Goal: Information Seeking & Learning: Learn about a topic

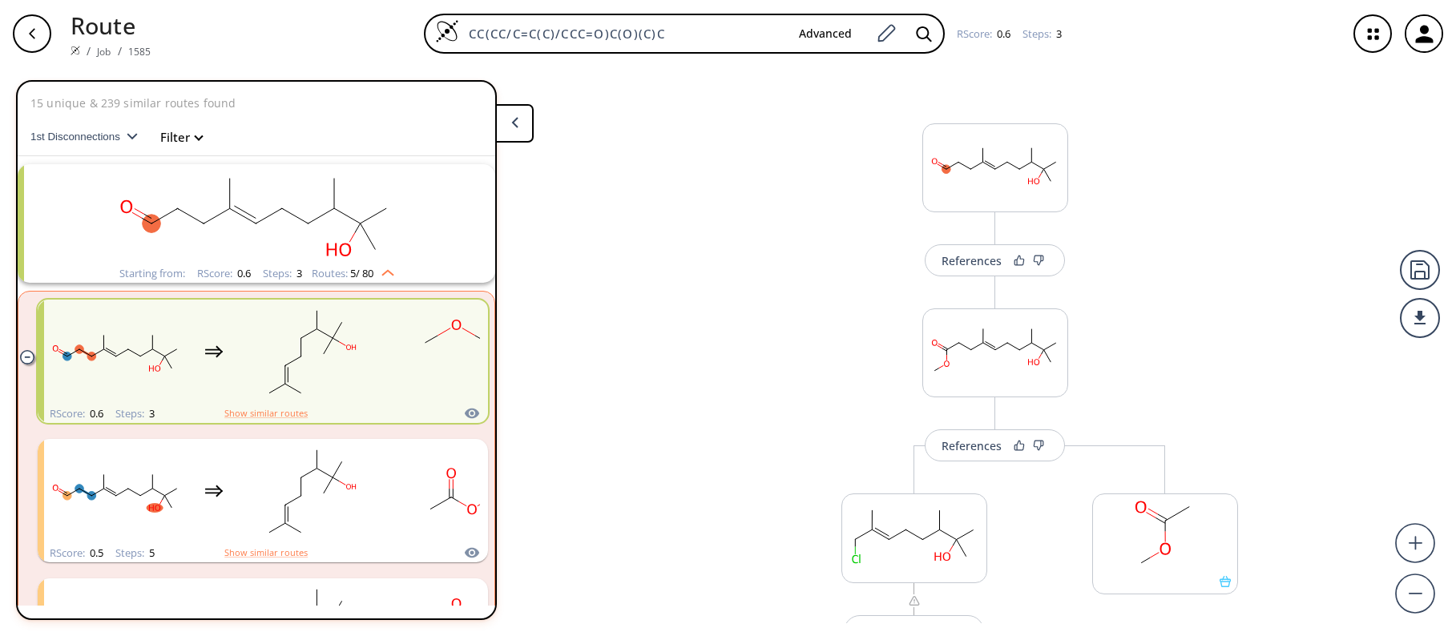
drag, startPoint x: 675, startPoint y: 28, endPoint x: 420, endPoint y: 30, distance: 255.6
click at [420, 30] on div "CC(CC/C=C(C)/CCC=O)C(O)(C)C Advanced RScore : 0.6 Steps : 3" at bounding box center [748, 34] width 1170 height 40
paste input "COCc1ccc(CC(C)C)cc1"
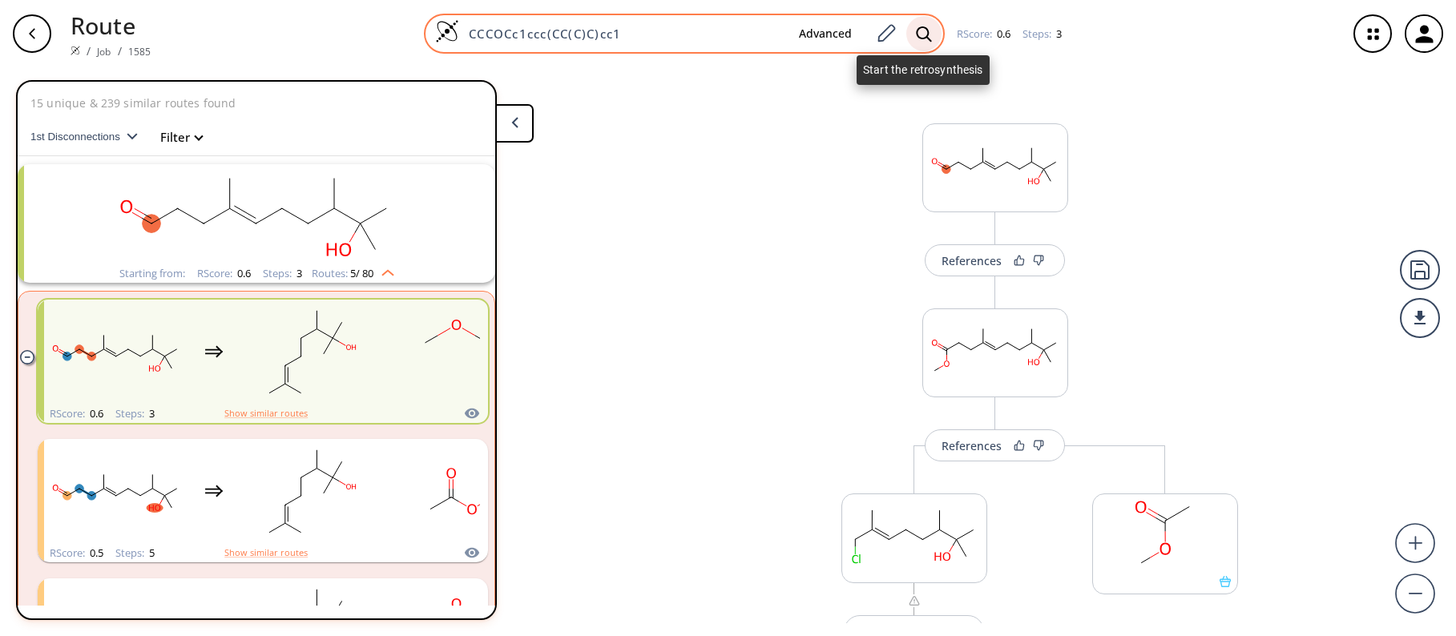
type input "CCCOCc1ccc(CC(C)C)cc1"
click at [916, 38] on icon at bounding box center [924, 34] width 16 height 17
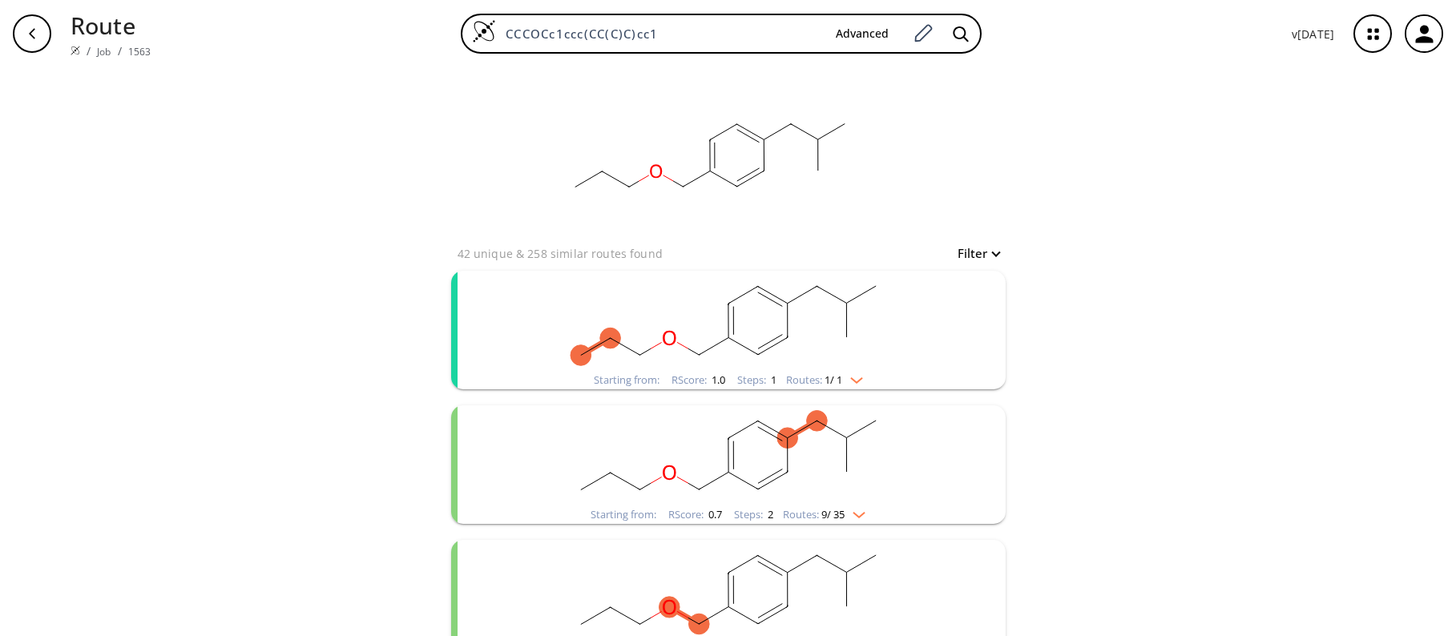
click at [537, 313] on rect "clusters" at bounding box center [728, 321] width 417 height 100
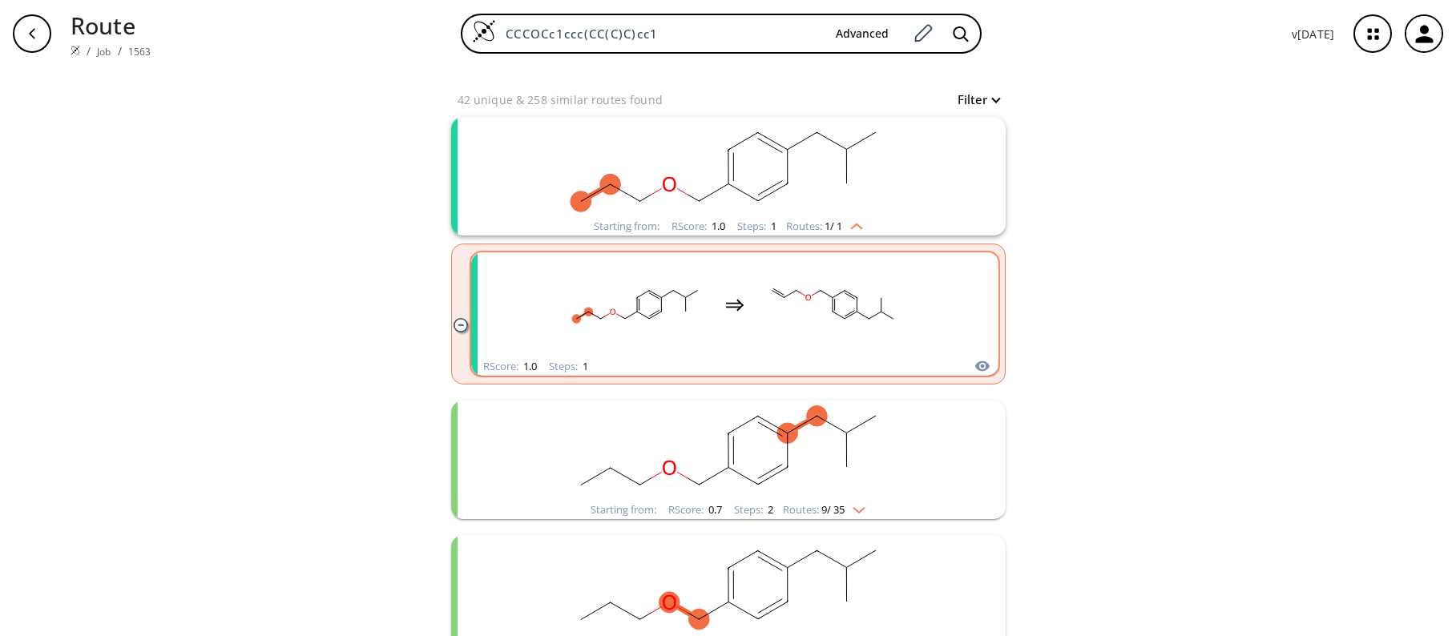
scroll to position [160, 0]
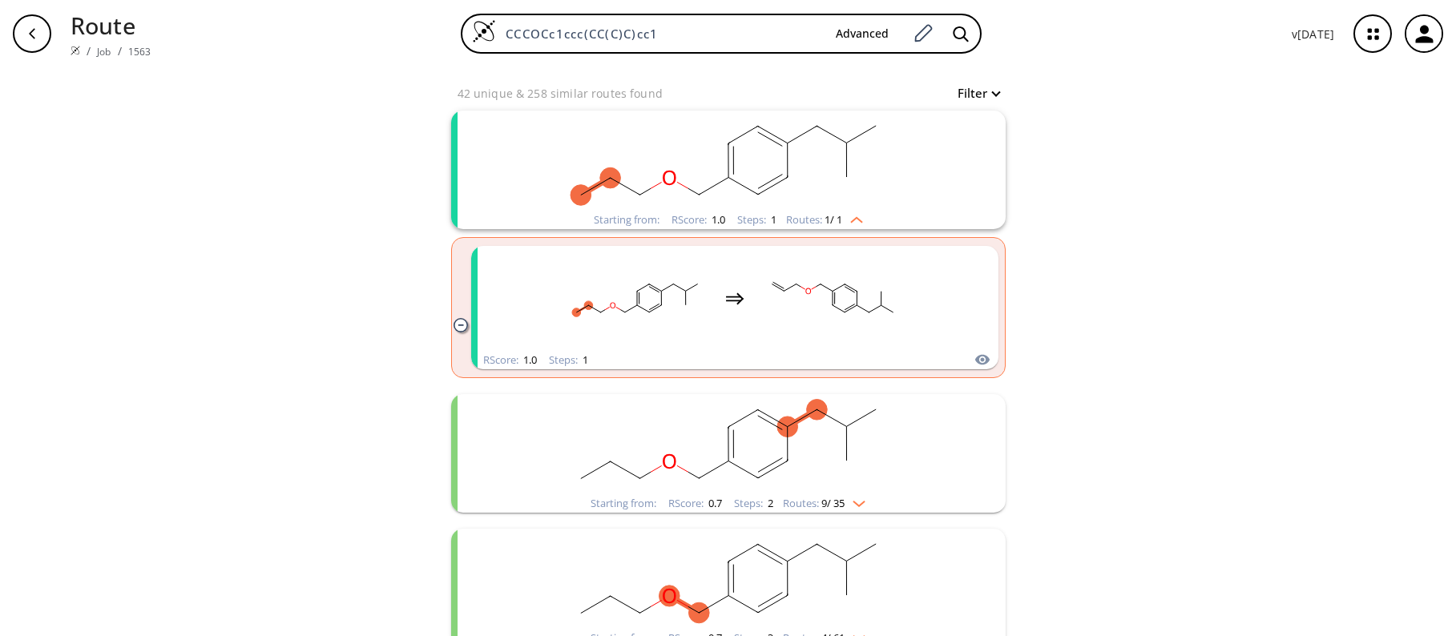
click at [855, 453] on rect "clusters" at bounding box center [728, 444] width 417 height 100
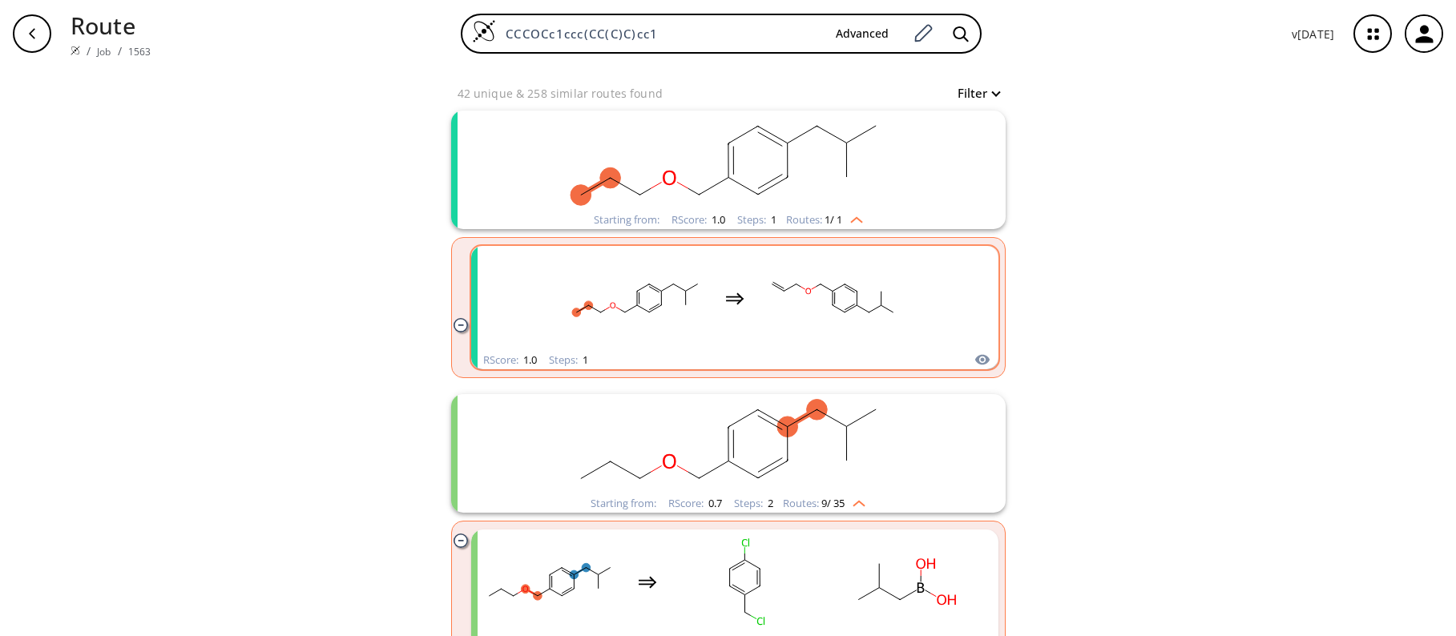
click at [760, 341] on rect "clusters" at bounding box center [832, 298] width 144 height 100
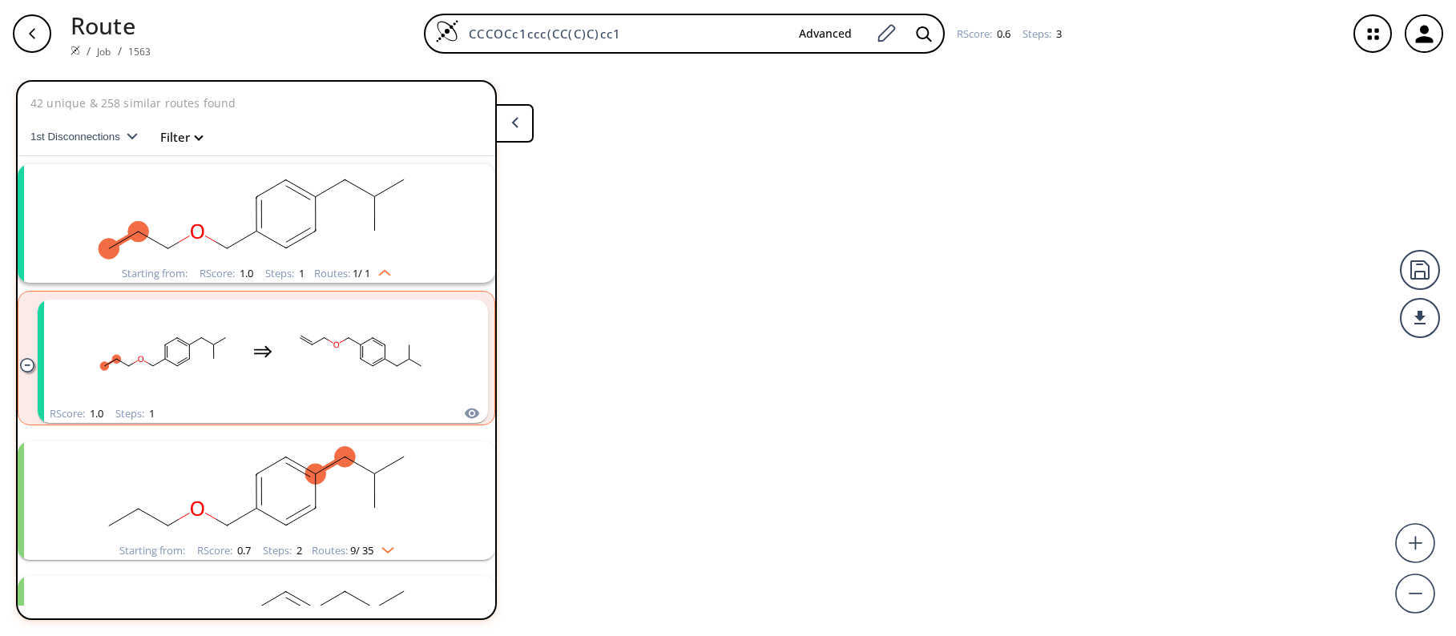
scroll to position [37, 0]
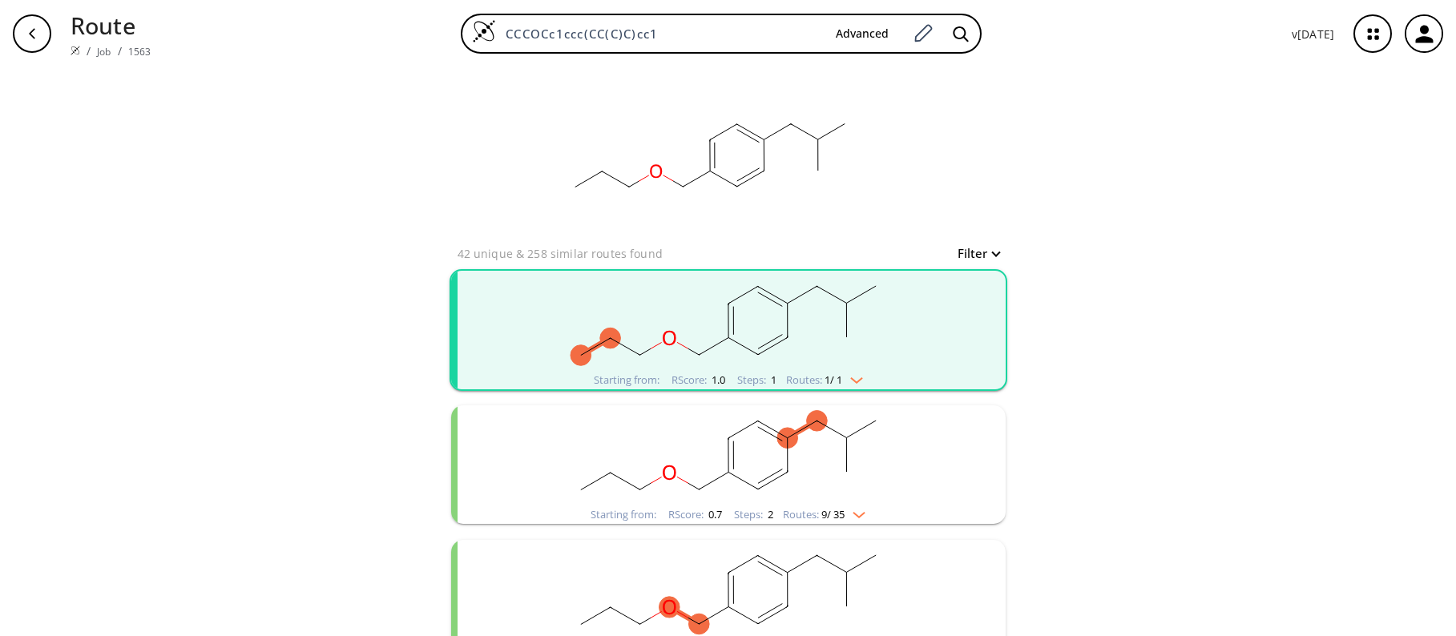
click at [908, 345] on rect "clusters" at bounding box center [728, 321] width 417 height 100
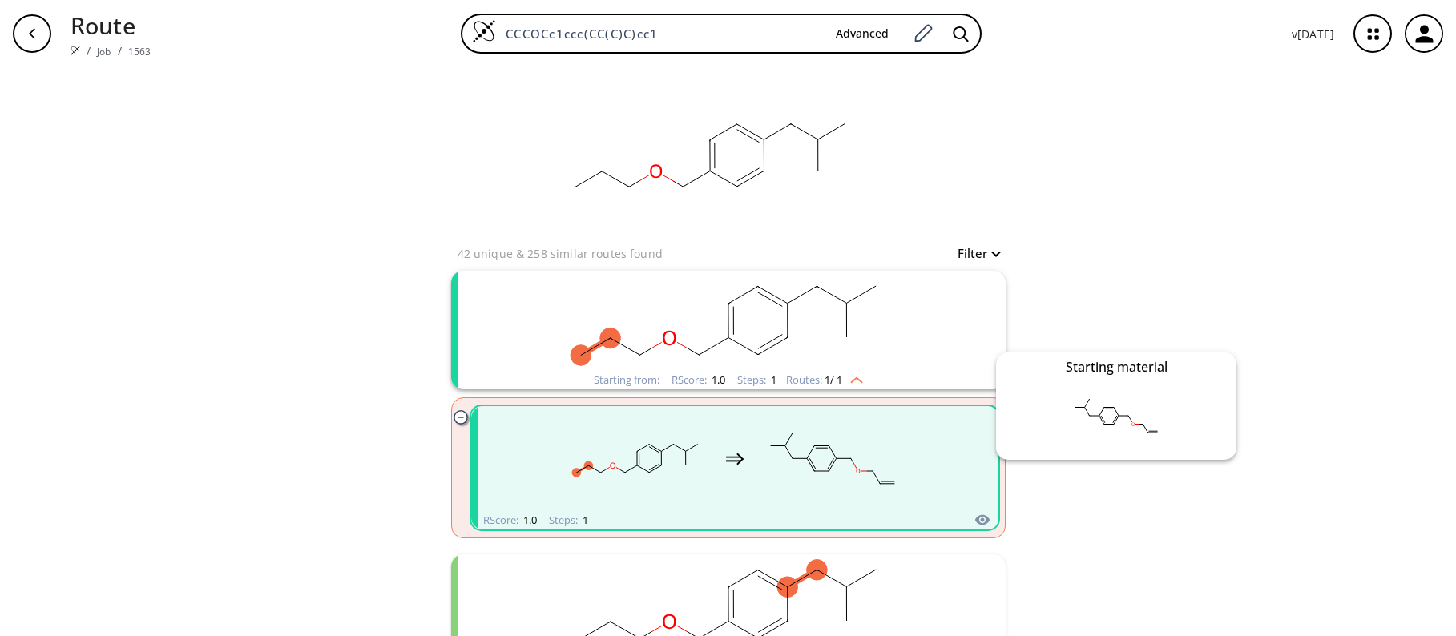
click at [981, 518] on icon "clusters" at bounding box center [981, 520] width 14 height 10
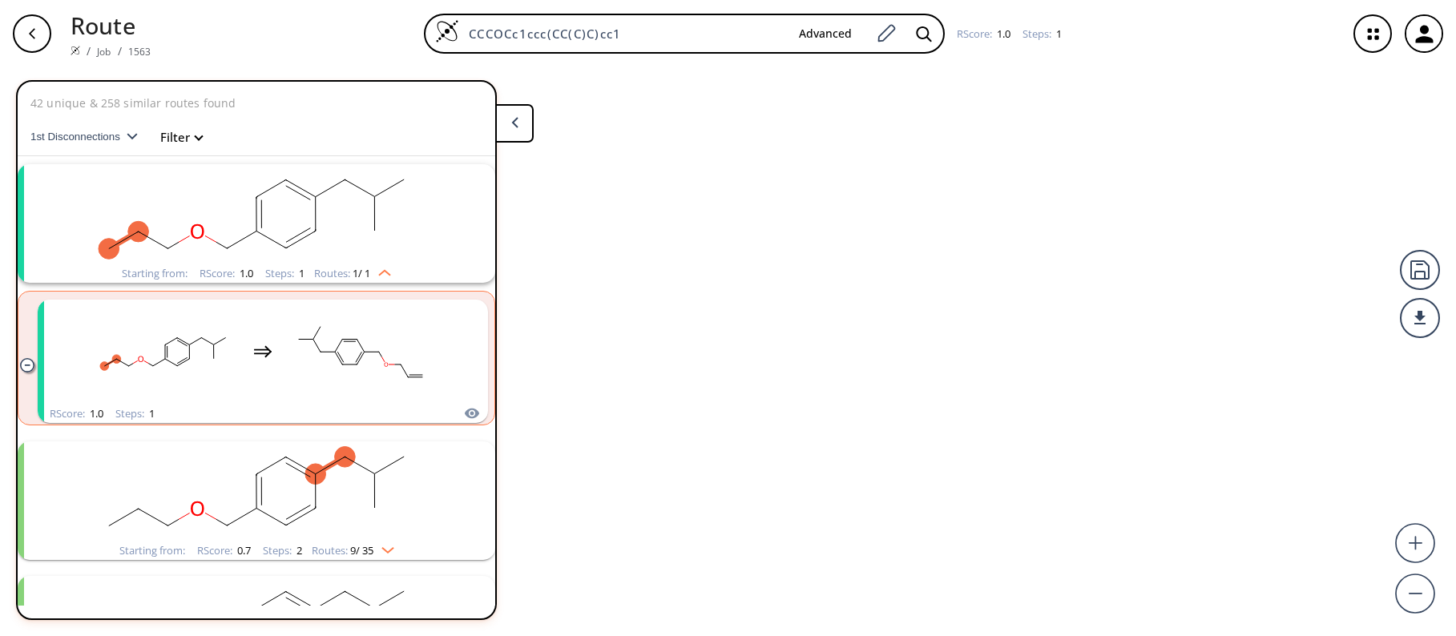
scroll to position [37, 0]
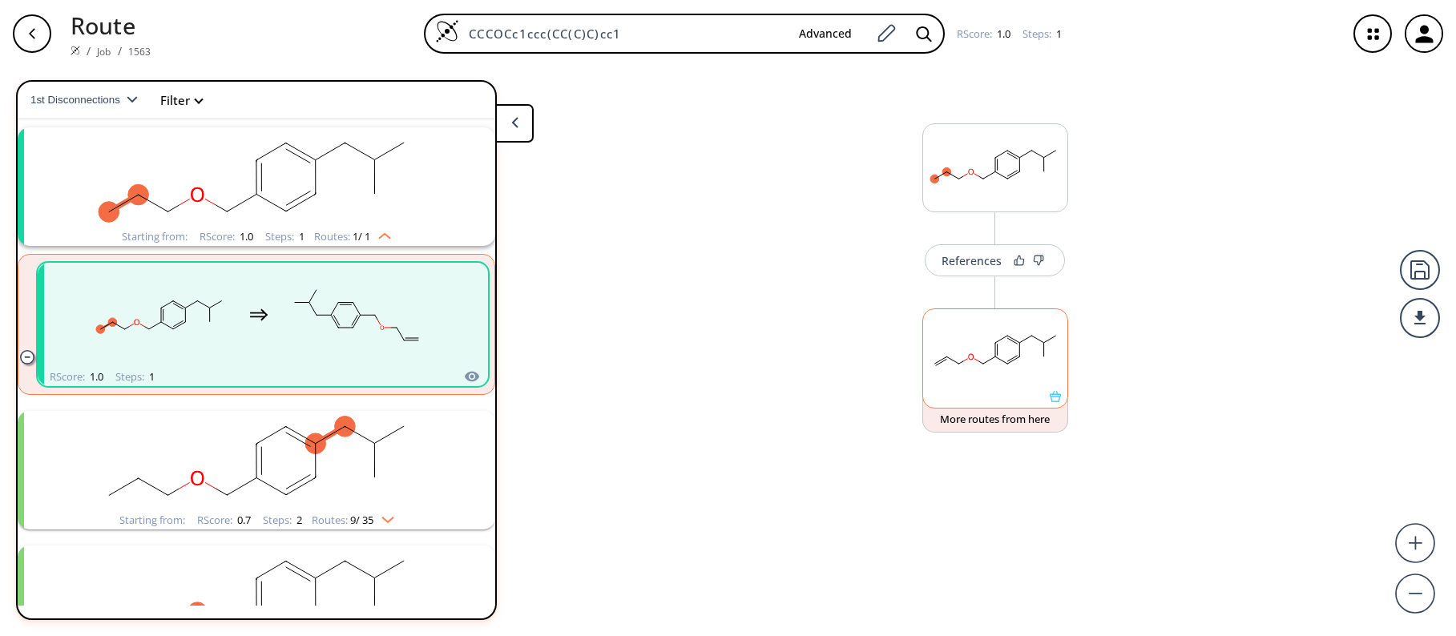
click at [997, 372] on rect at bounding box center [995, 350] width 144 height 82
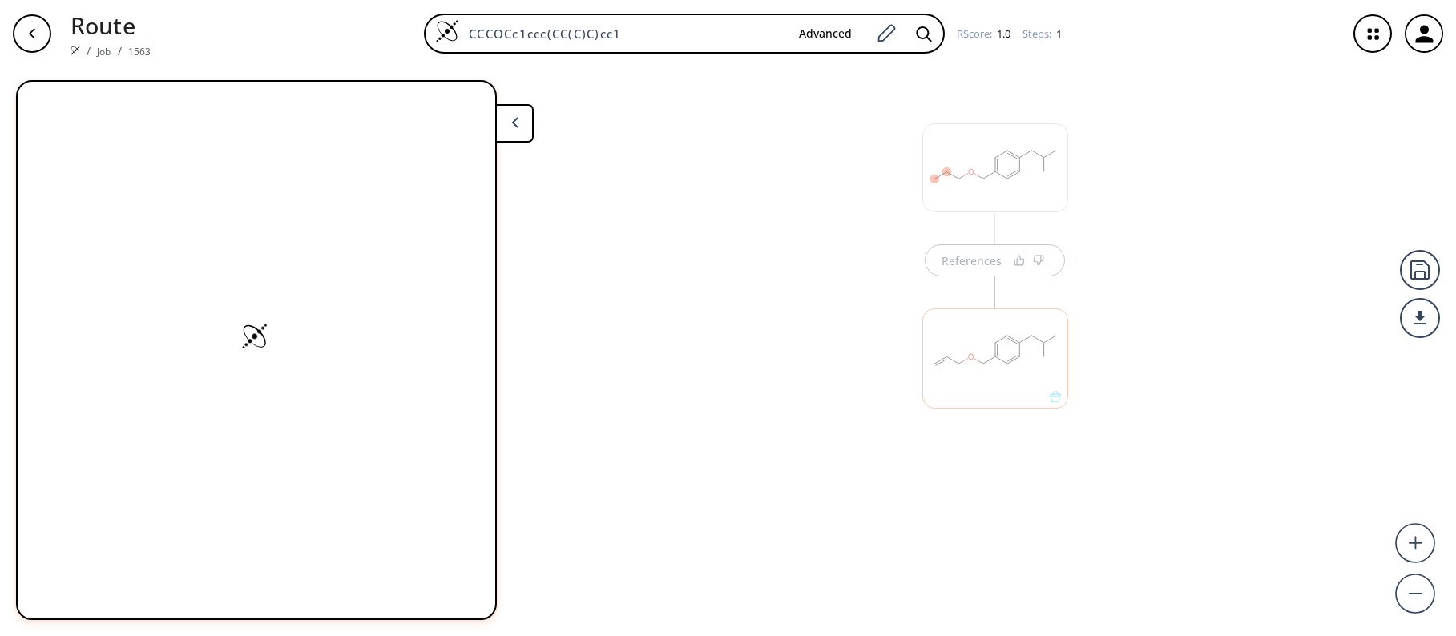
scroll to position [0, 0]
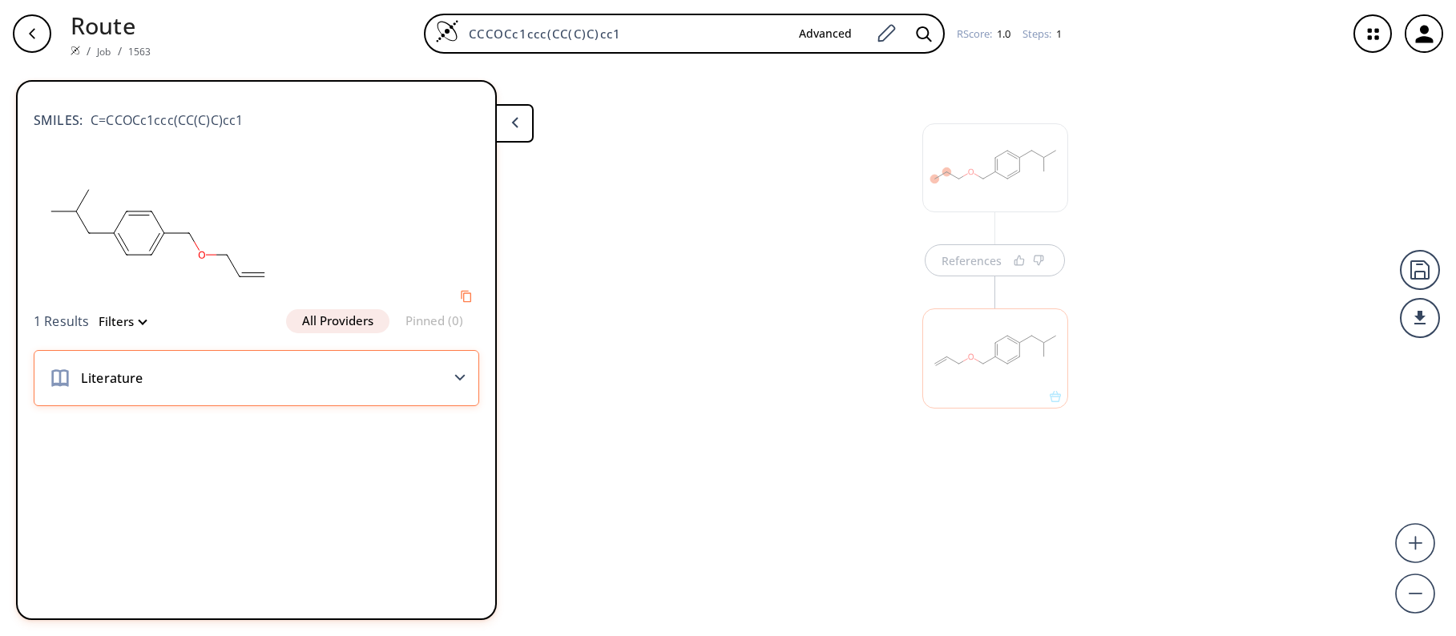
click at [460, 376] on icon at bounding box center [459, 377] width 11 height 7
click at [602, 336] on div "References" at bounding box center [728, 345] width 1456 height 556
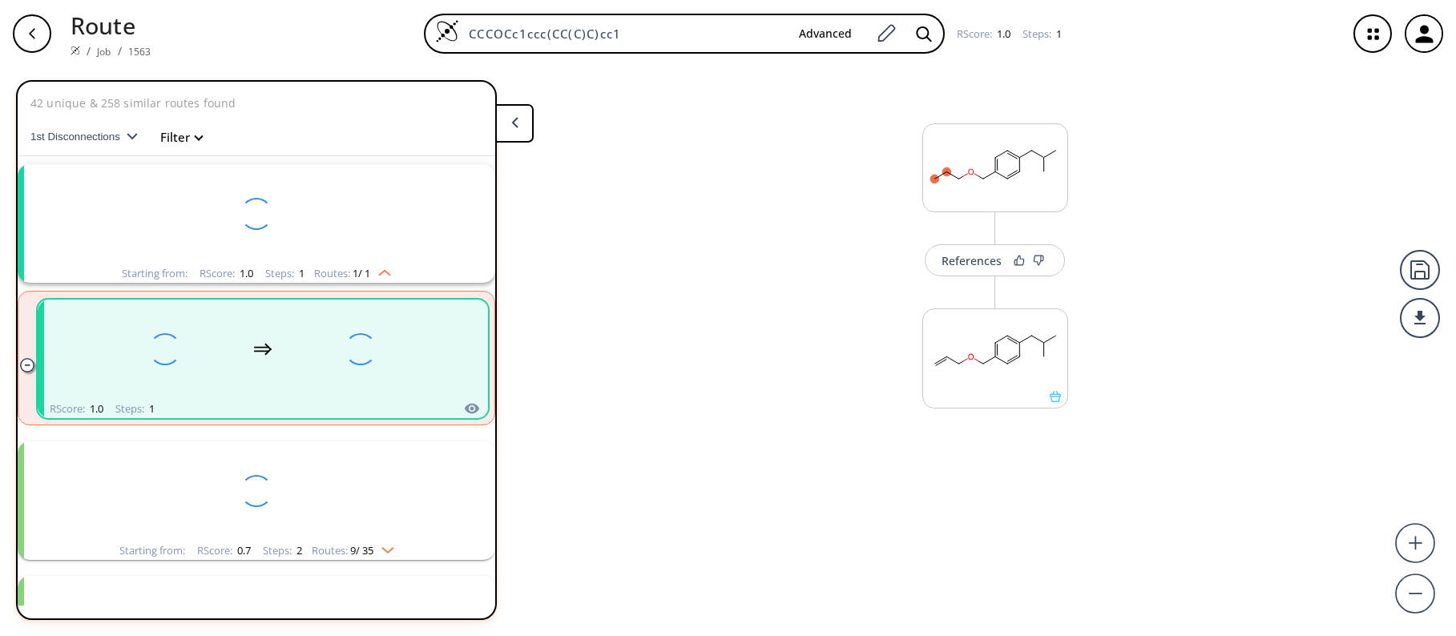
scroll to position [37, 0]
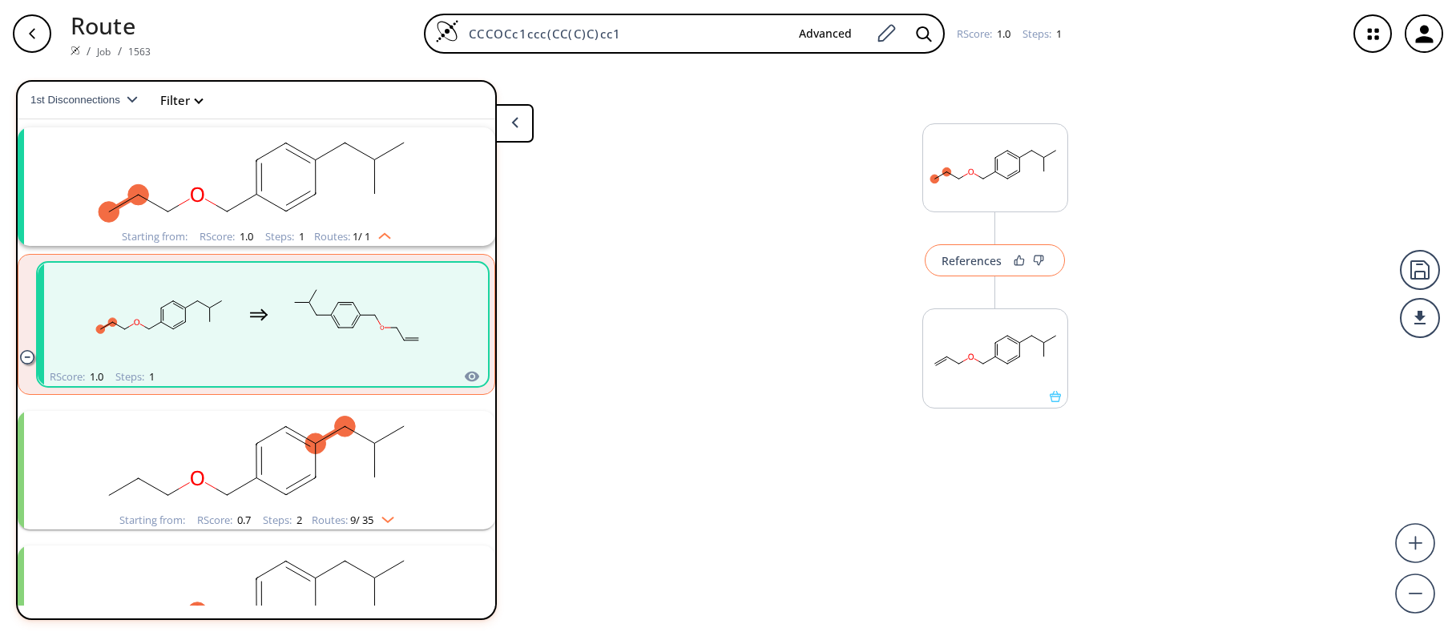
click at [983, 264] on div "References" at bounding box center [971, 261] width 60 height 10
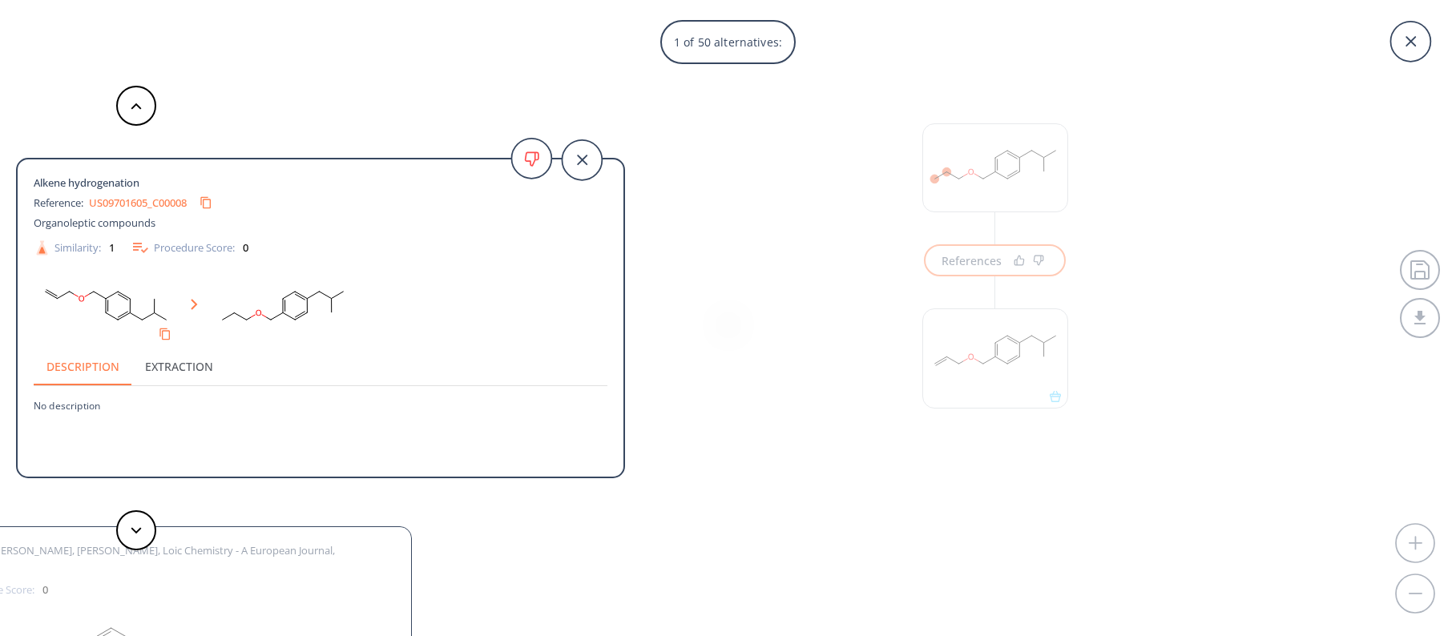
click at [163, 203] on link "US09701605_C00008" at bounding box center [138, 203] width 98 height 10
click at [734, 248] on div "1 of 50 alternatives: Alkene hydrogenation Reference: US09701605_C00008 Organol…" at bounding box center [728, 318] width 1456 height 636
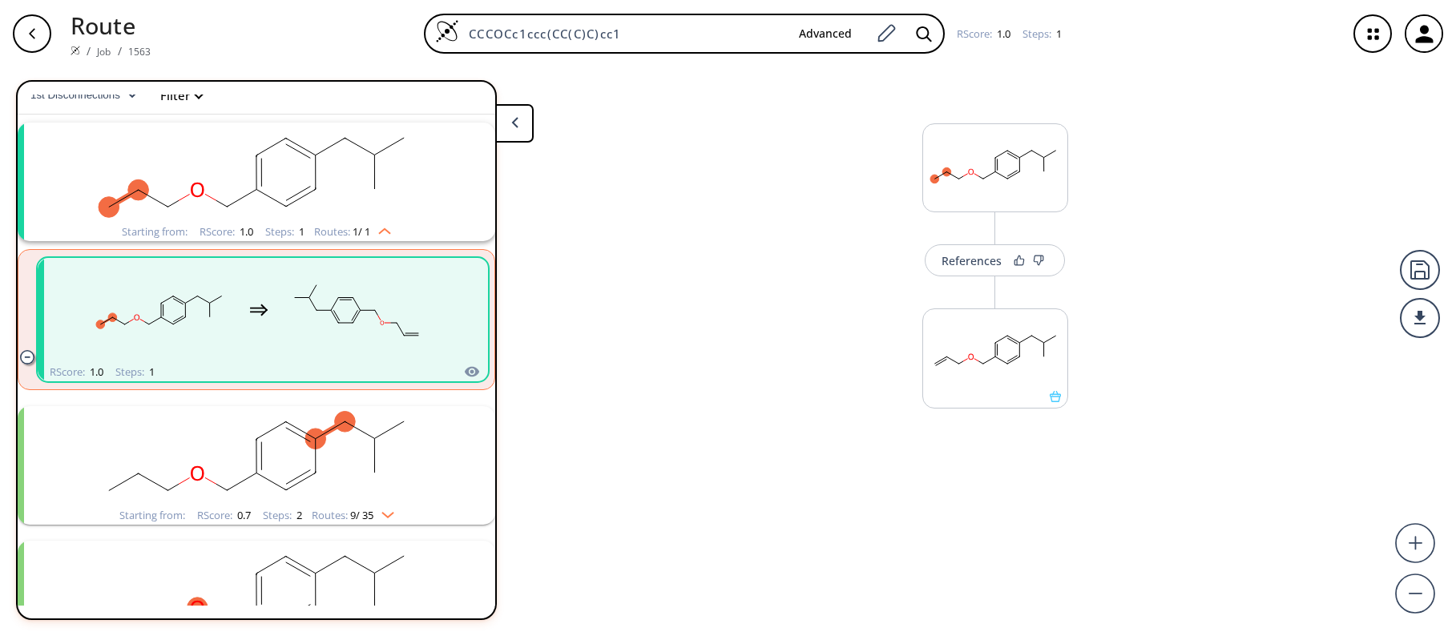
scroll to position [0, 0]
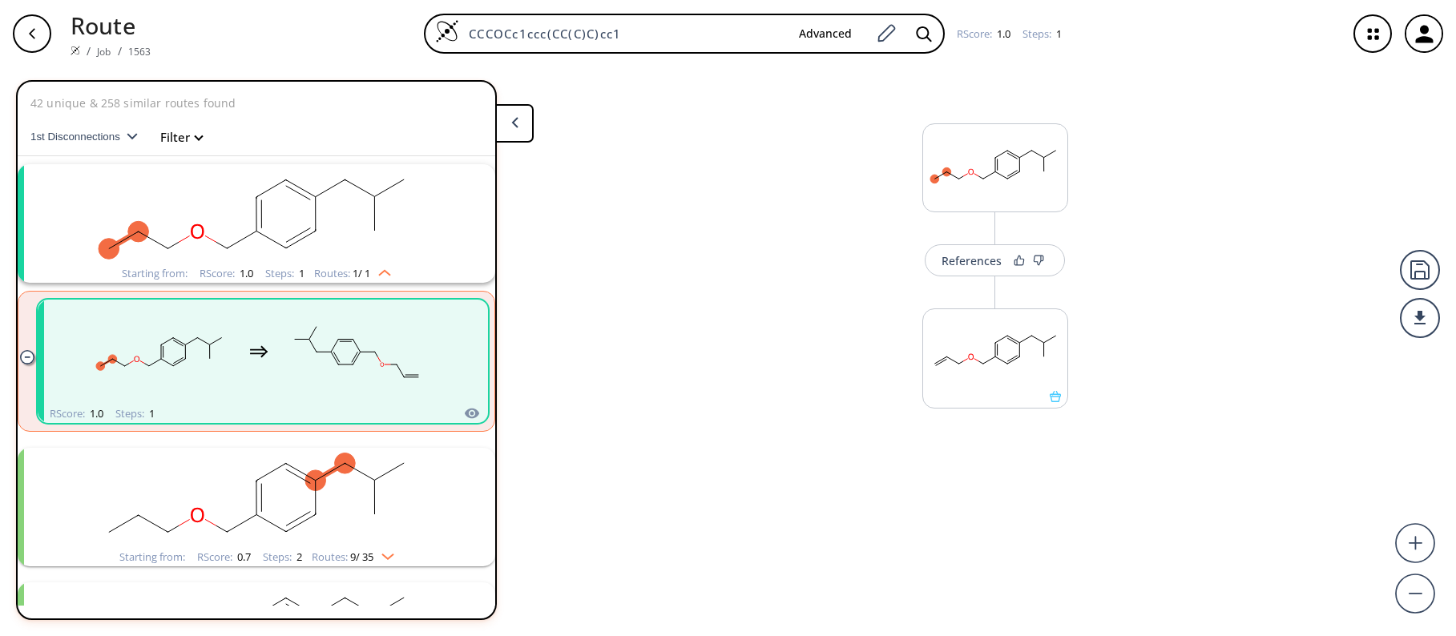
click at [403, 508] on rect "clusters" at bounding box center [256, 498] width 417 height 100
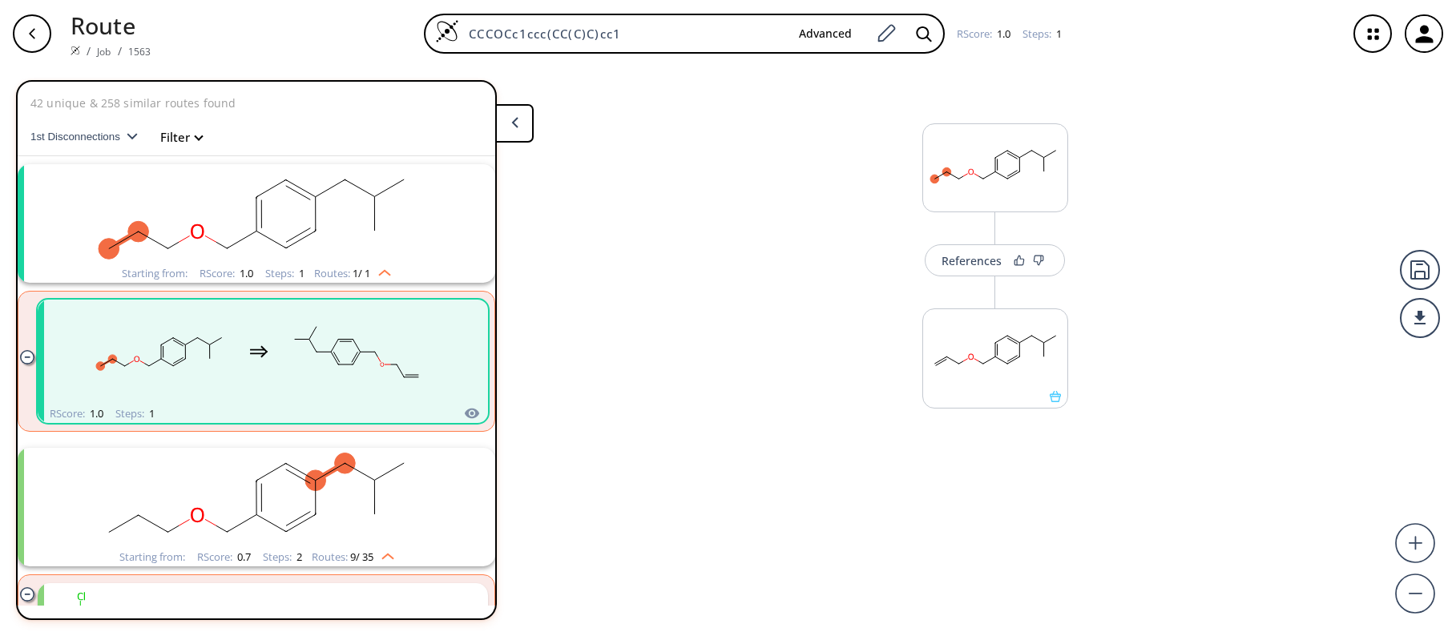
scroll to position [80, 0]
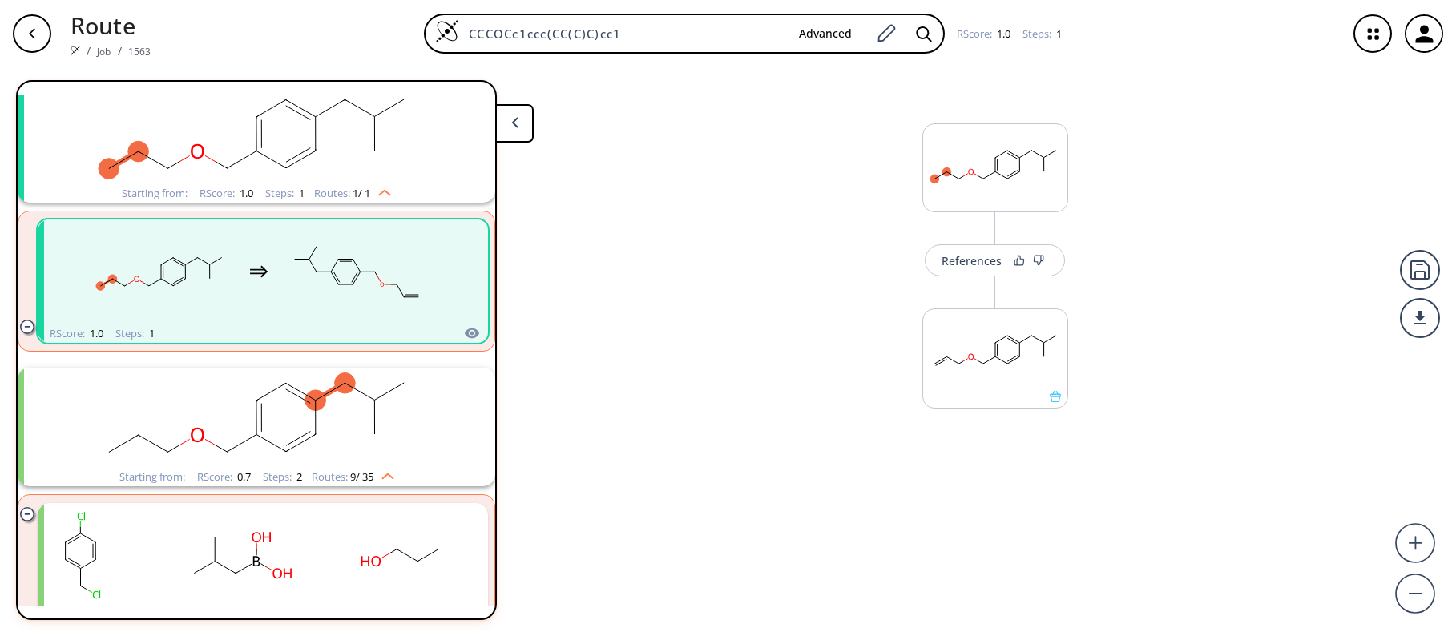
click at [247, 134] on rect "clusters" at bounding box center [256, 134] width 417 height 100
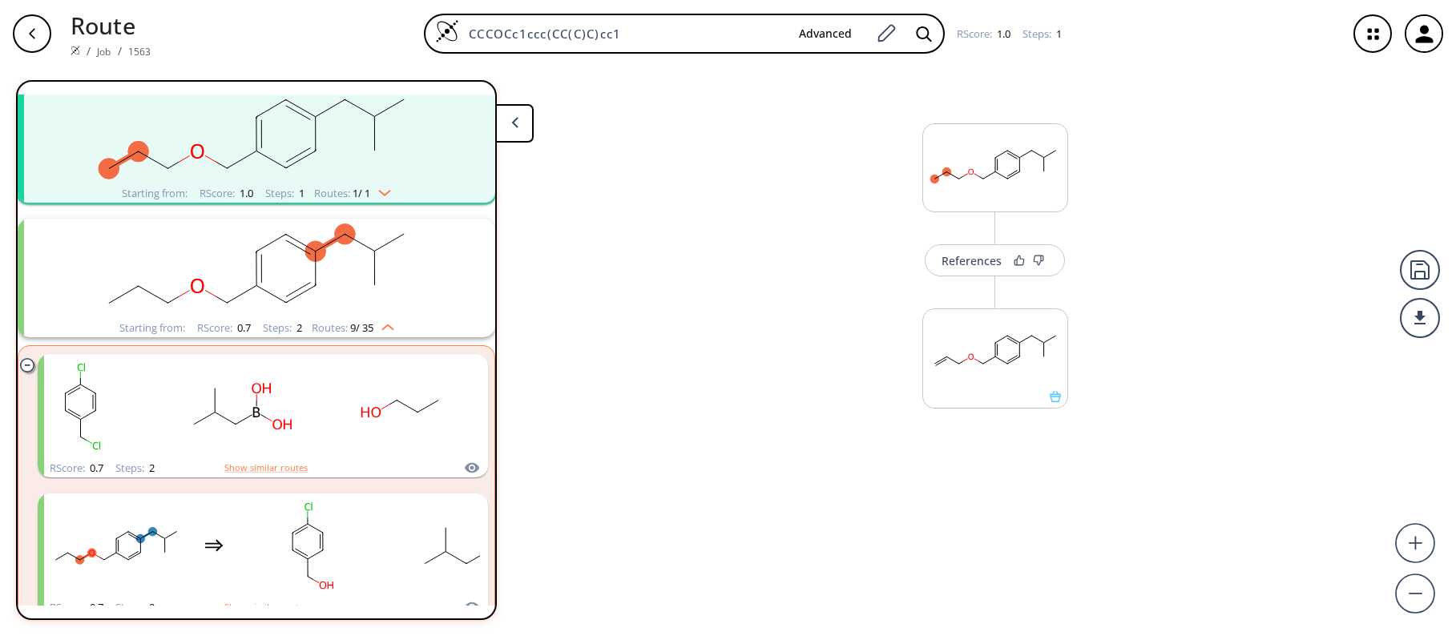
click at [204, 267] on rect "clusters" at bounding box center [256, 269] width 417 height 100
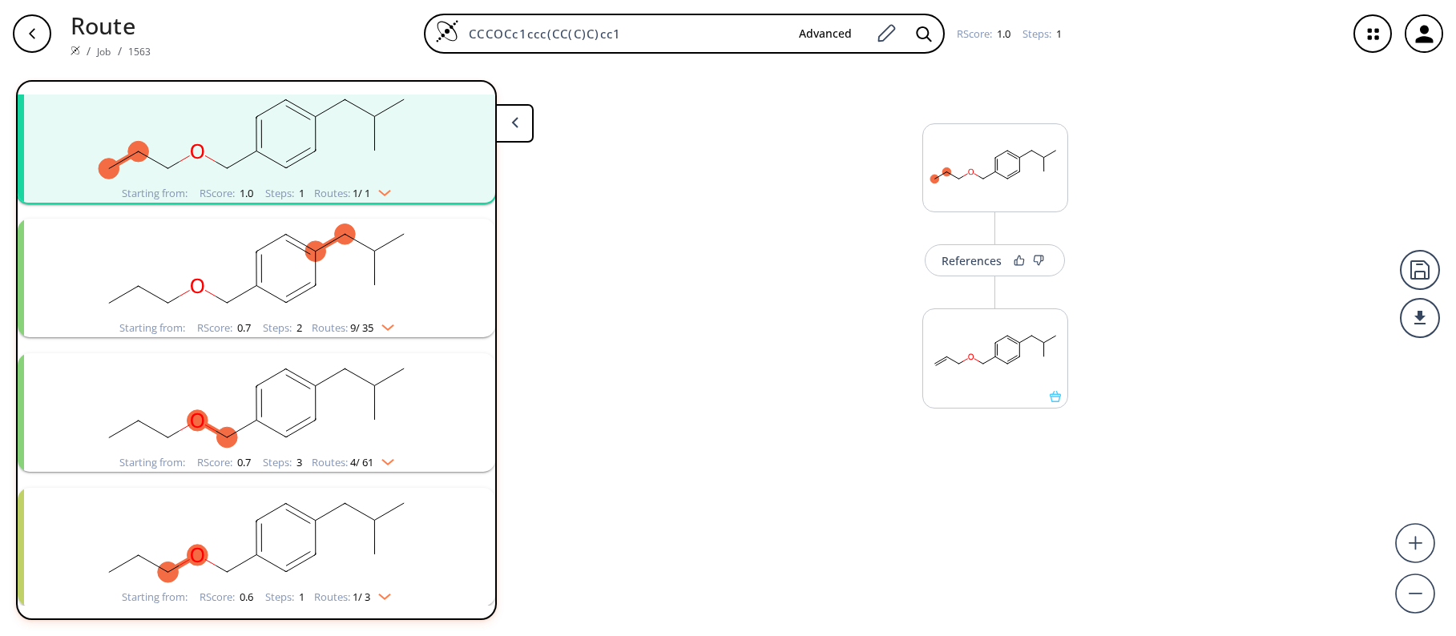
click at [232, 369] on rect "clusters" at bounding box center [256, 403] width 417 height 100
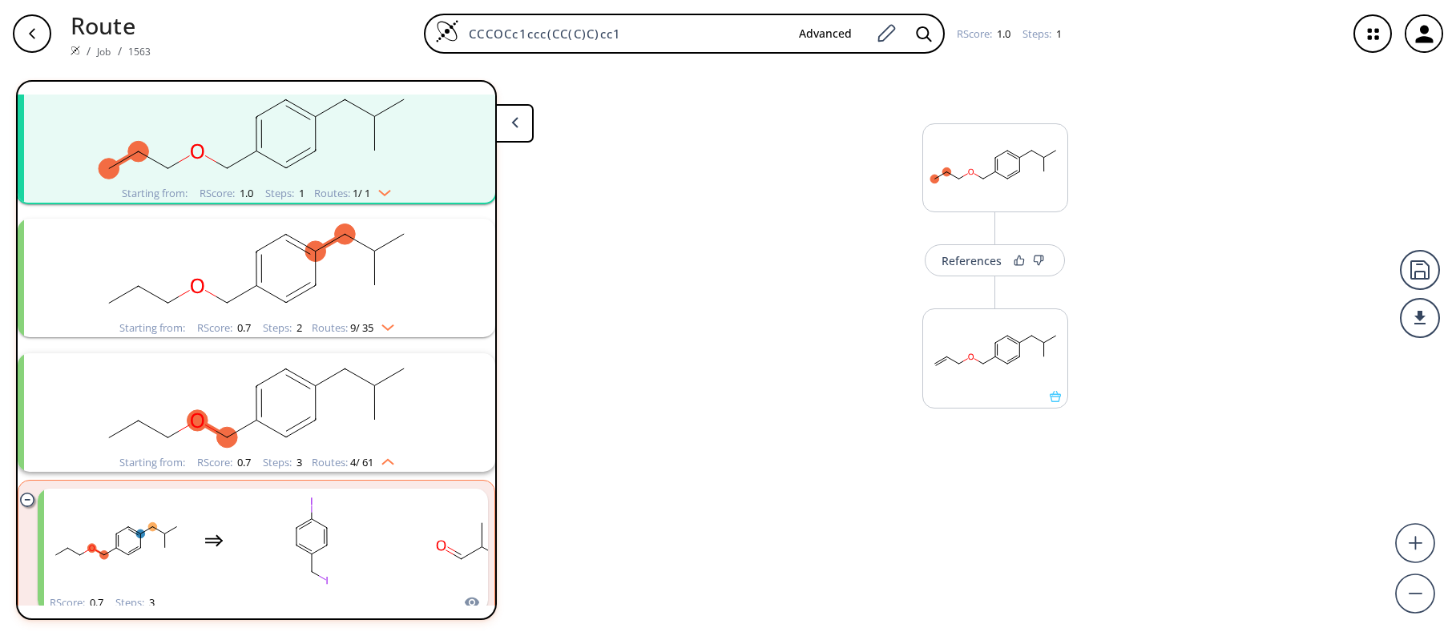
scroll to position [160, 0]
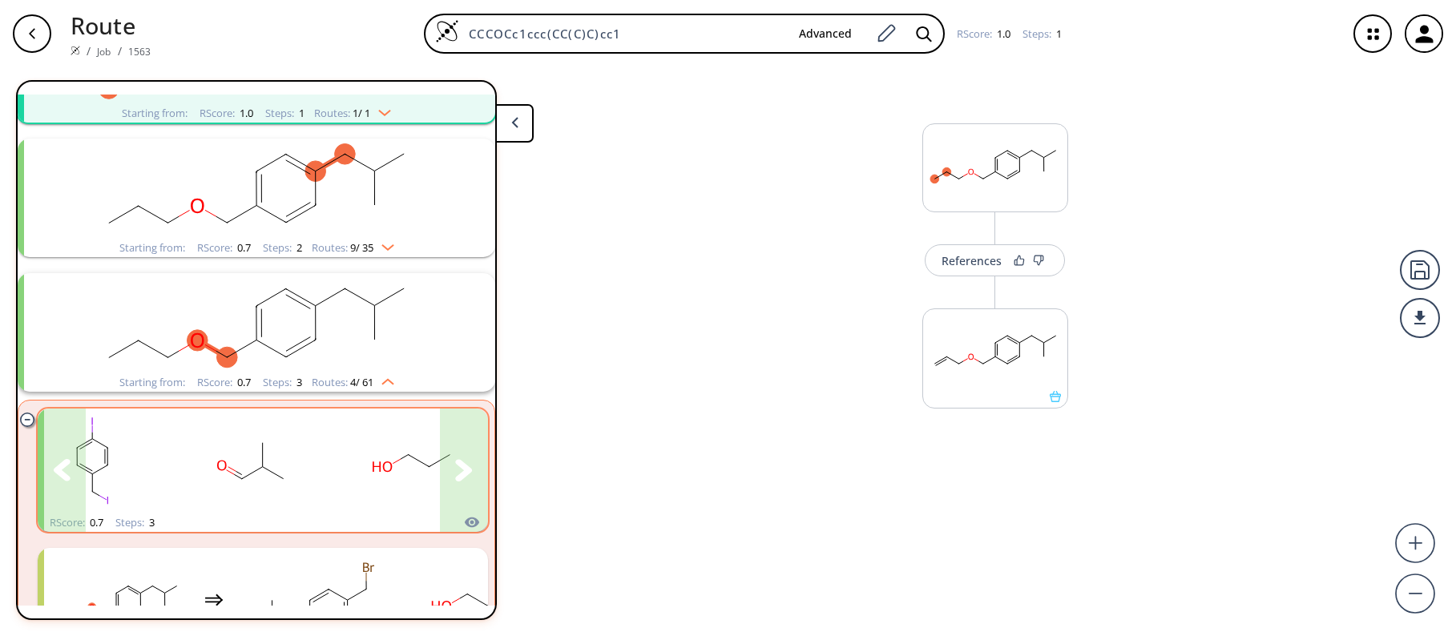
click at [170, 481] on div "clusters" at bounding box center [155, 461] width 660 height 105
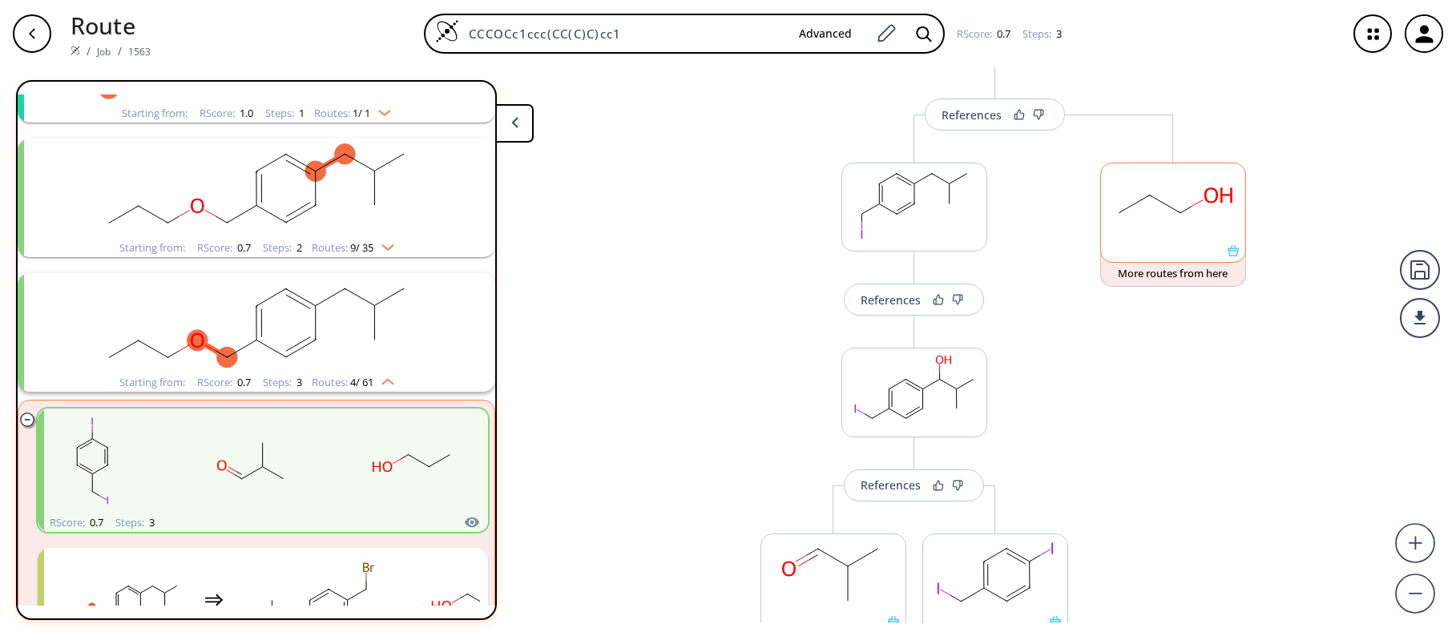
scroll to position [160, 0]
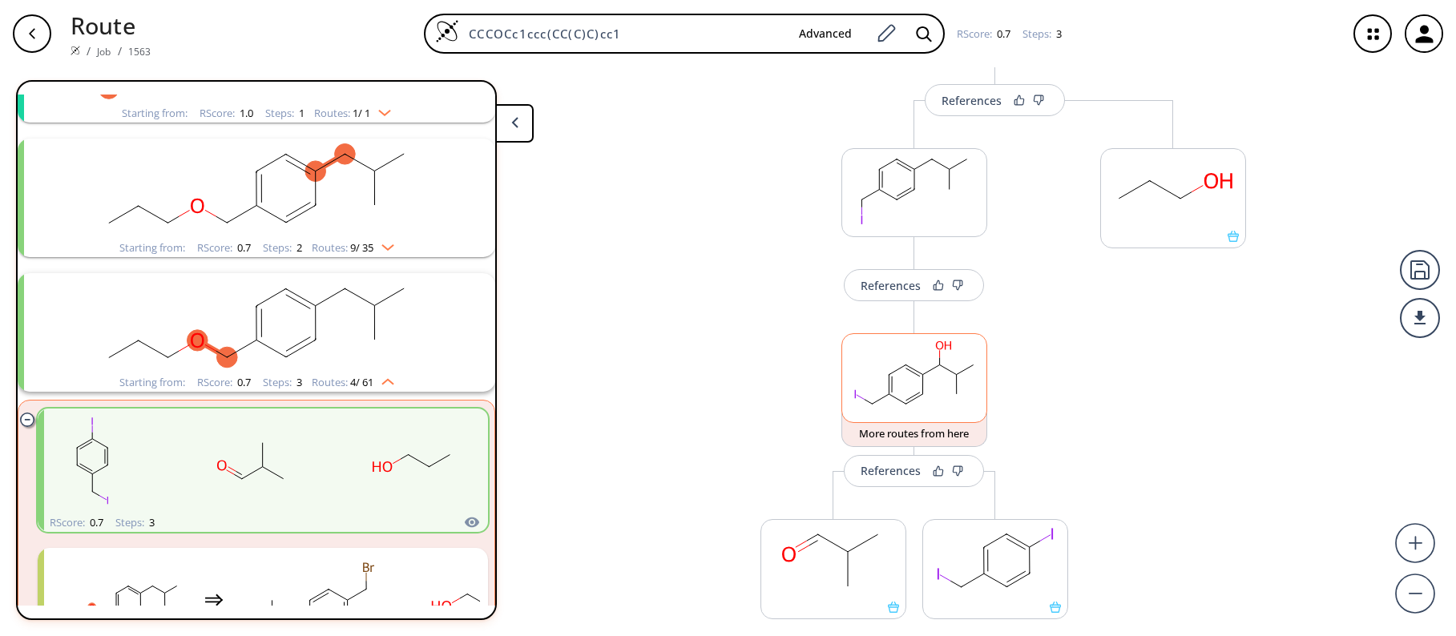
click at [904, 381] on rect at bounding box center [914, 375] width 144 height 82
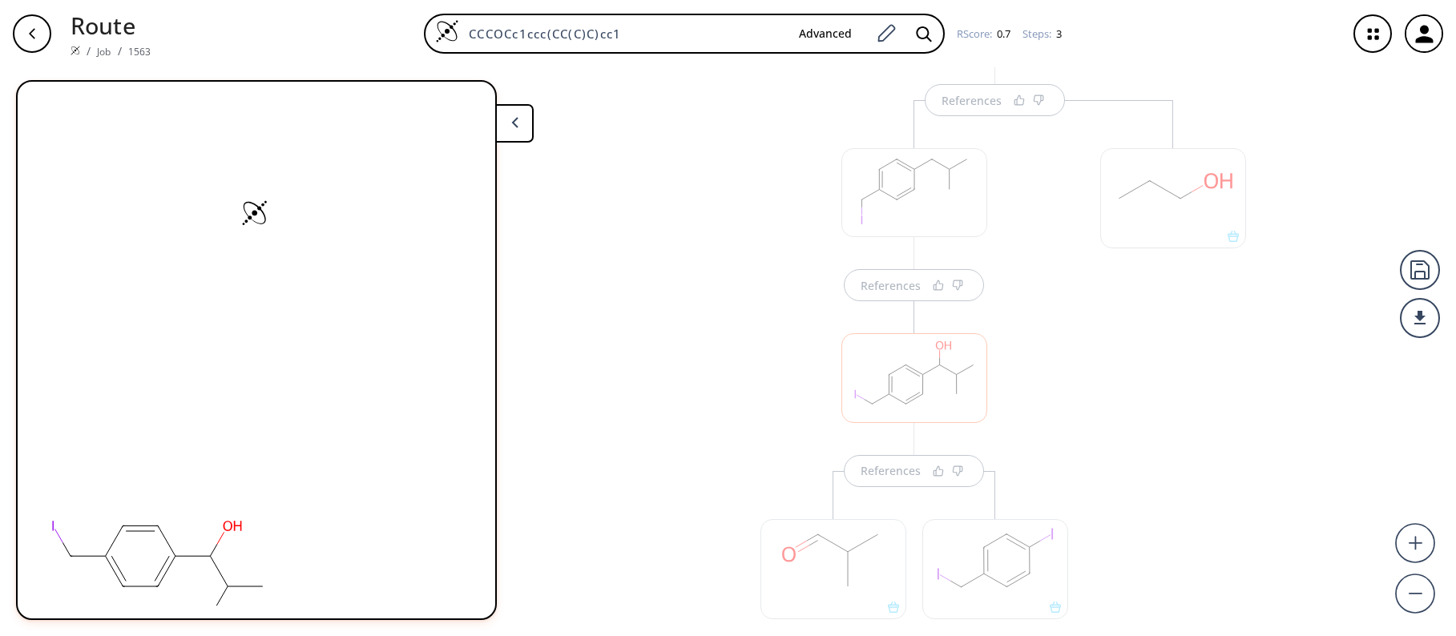
scroll to position [284, 0]
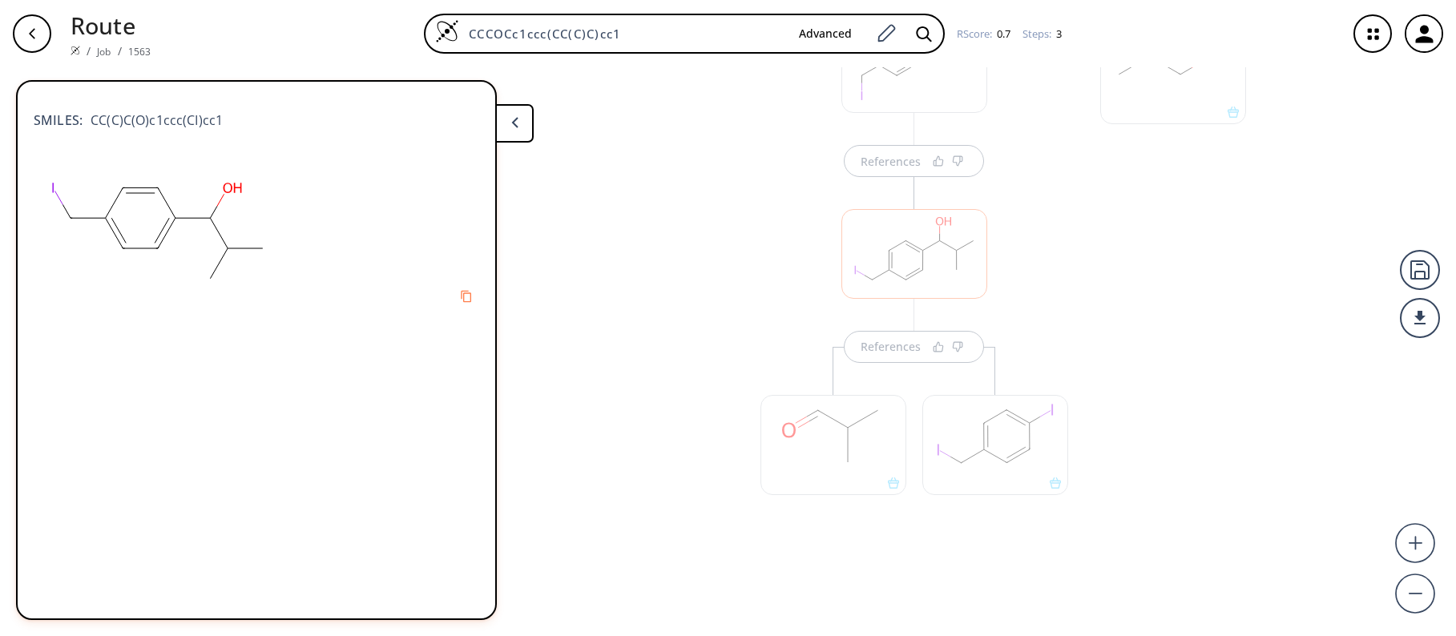
click at [895, 352] on div at bounding box center [833, 437] width 162 height 180
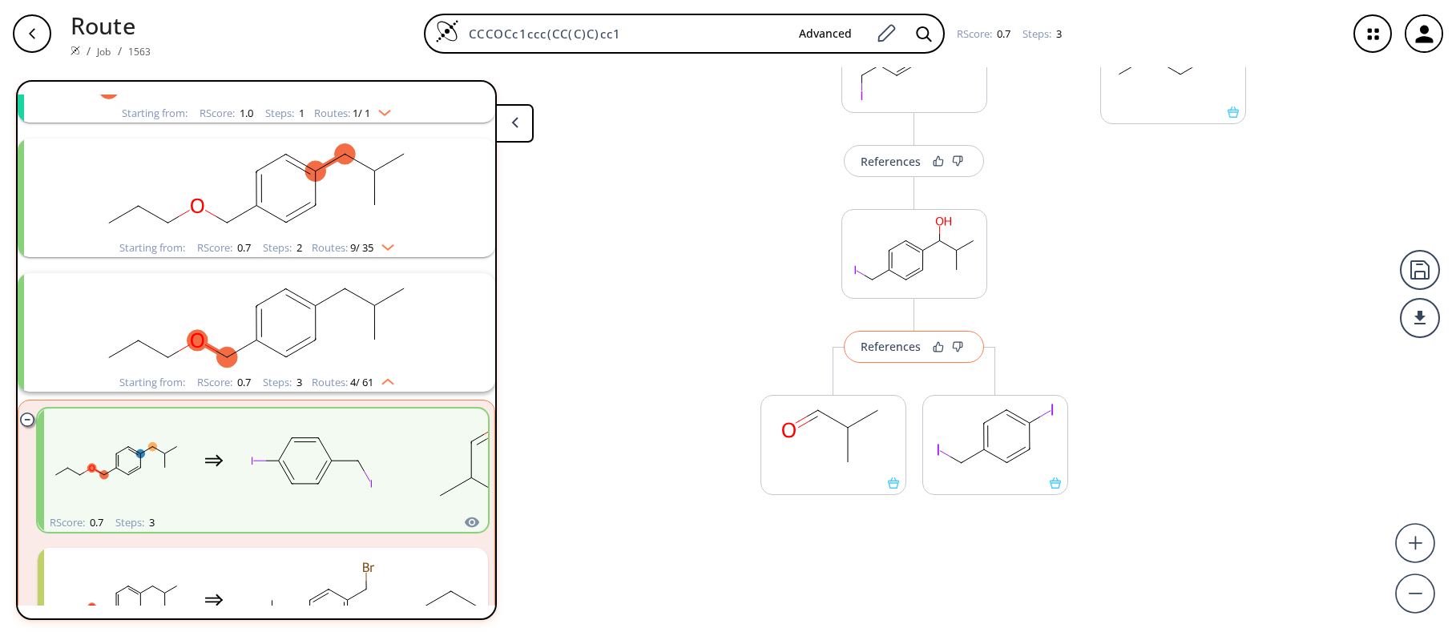
click at [895, 348] on div "References" at bounding box center [890, 346] width 60 height 10
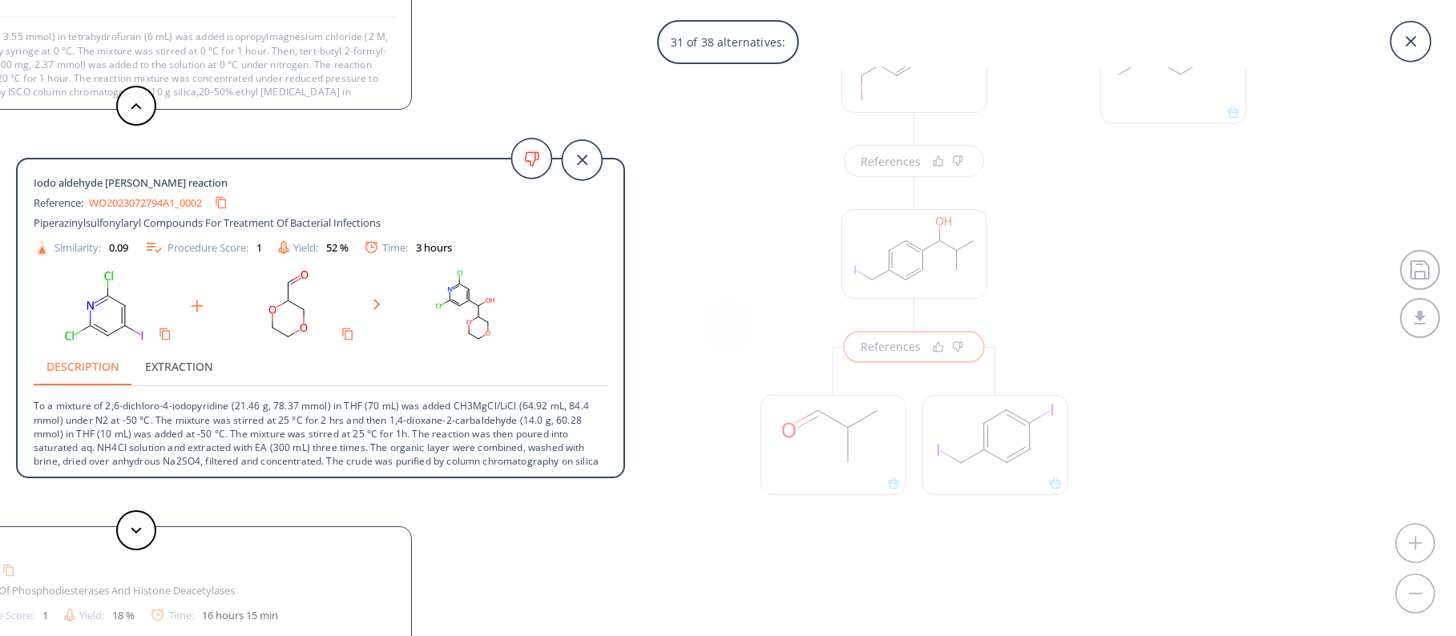
click at [760, 231] on div "31 of 38 alternatives: Chemistry Letters, , p. [DATE] - [DATE] Similarity: 0.41…" at bounding box center [728, 318] width 1456 height 636
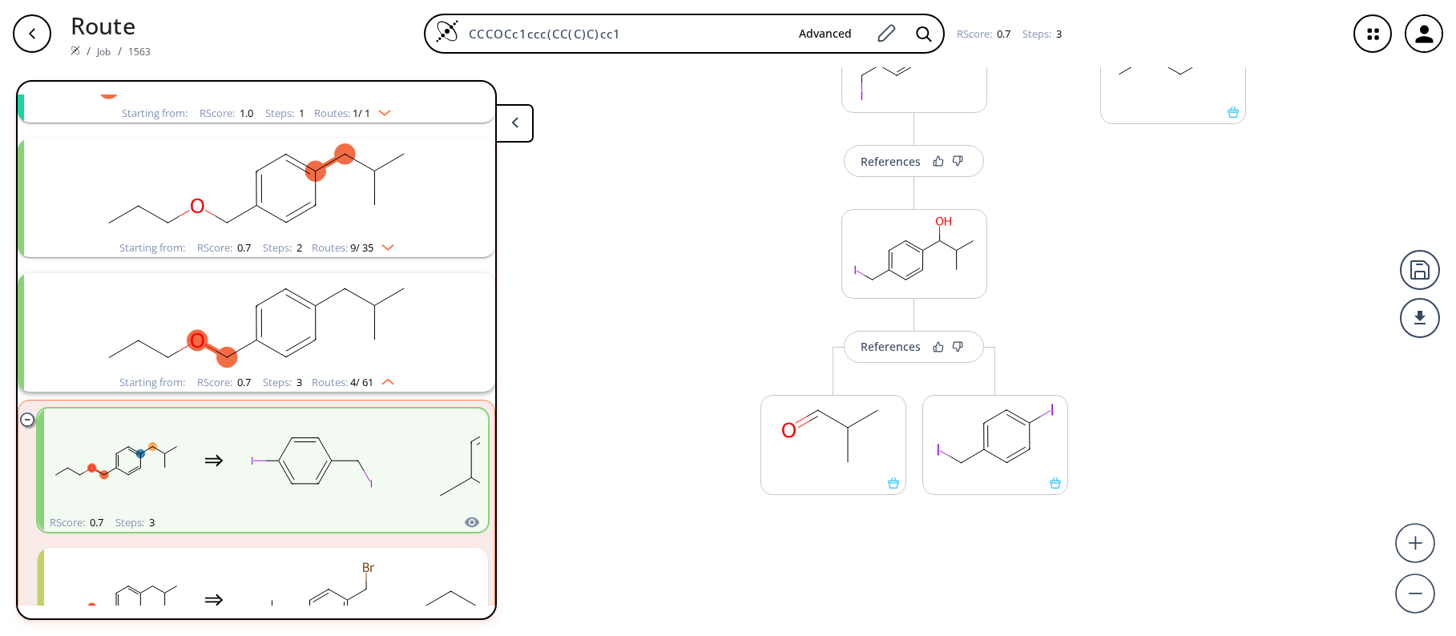
click at [184, 361] on rect "clusters" at bounding box center [256, 323] width 417 height 100
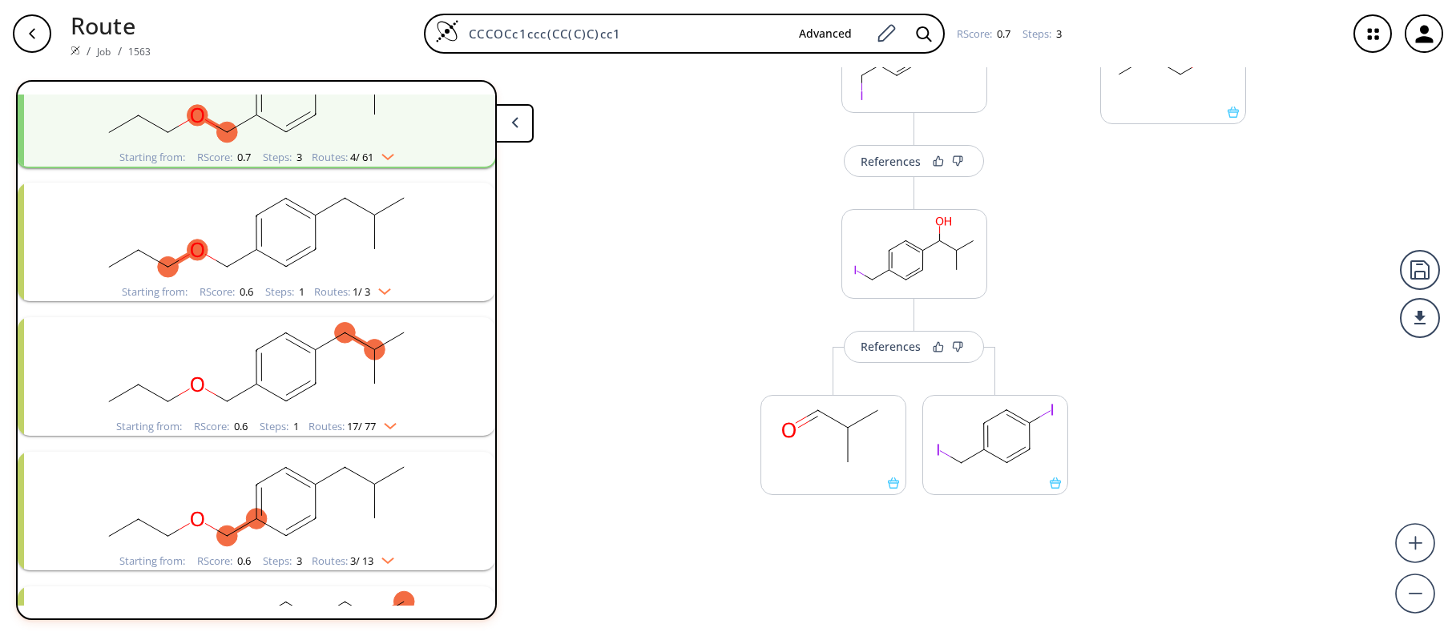
scroll to position [401, 0]
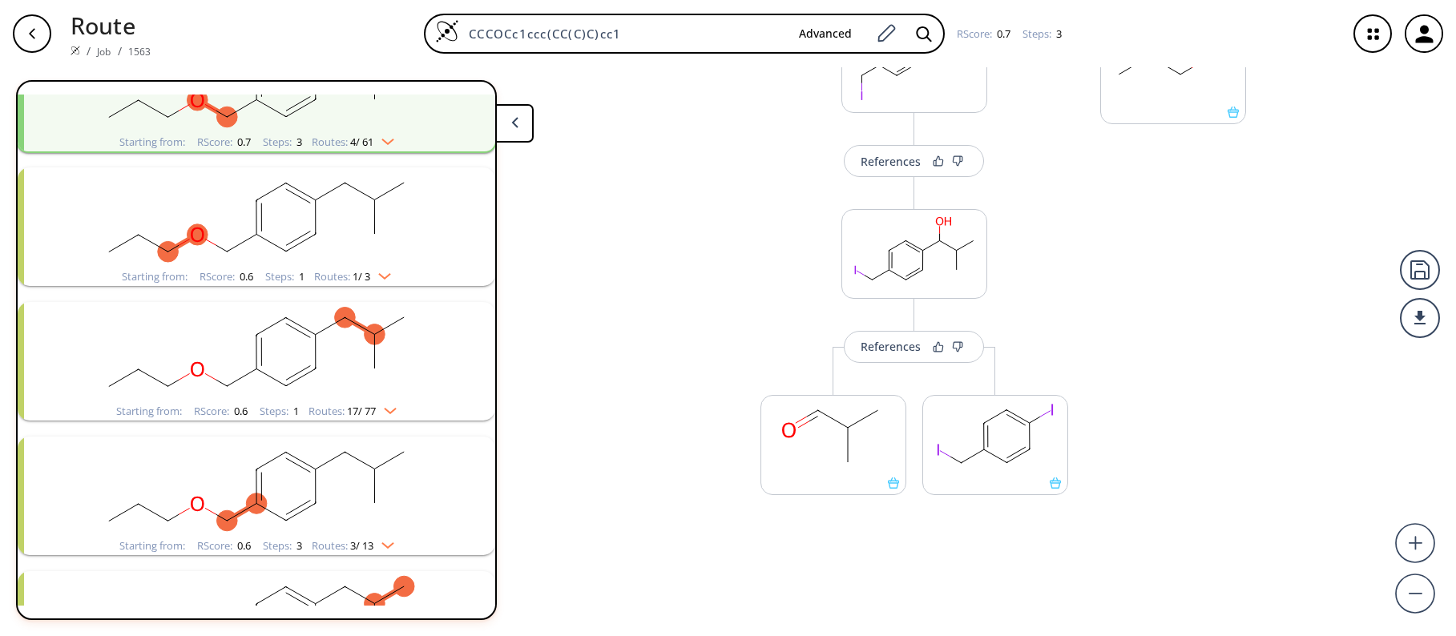
click at [203, 339] on rect "clusters" at bounding box center [256, 352] width 417 height 100
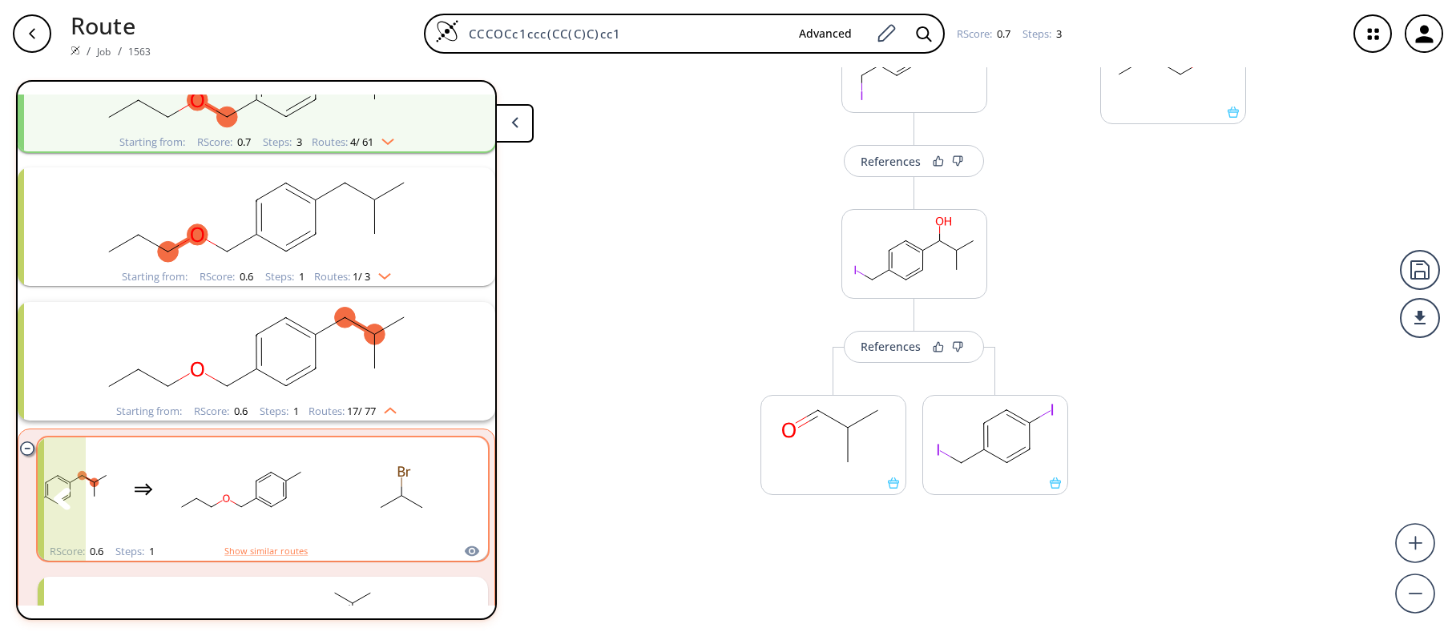
click at [456, 501] on icon "clusters" at bounding box center [463, 499] width 17 height 22
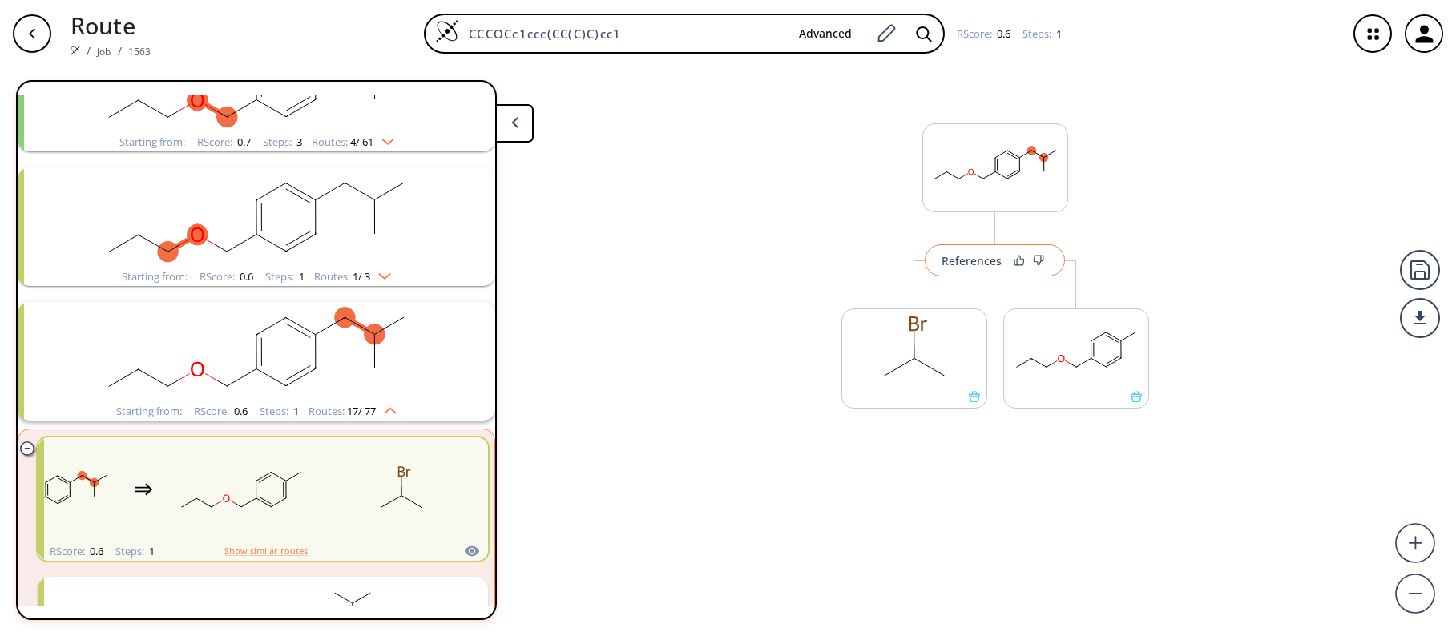
click at [967, 260] on div "References" at bounding box center [971, 261] width 60 height 10
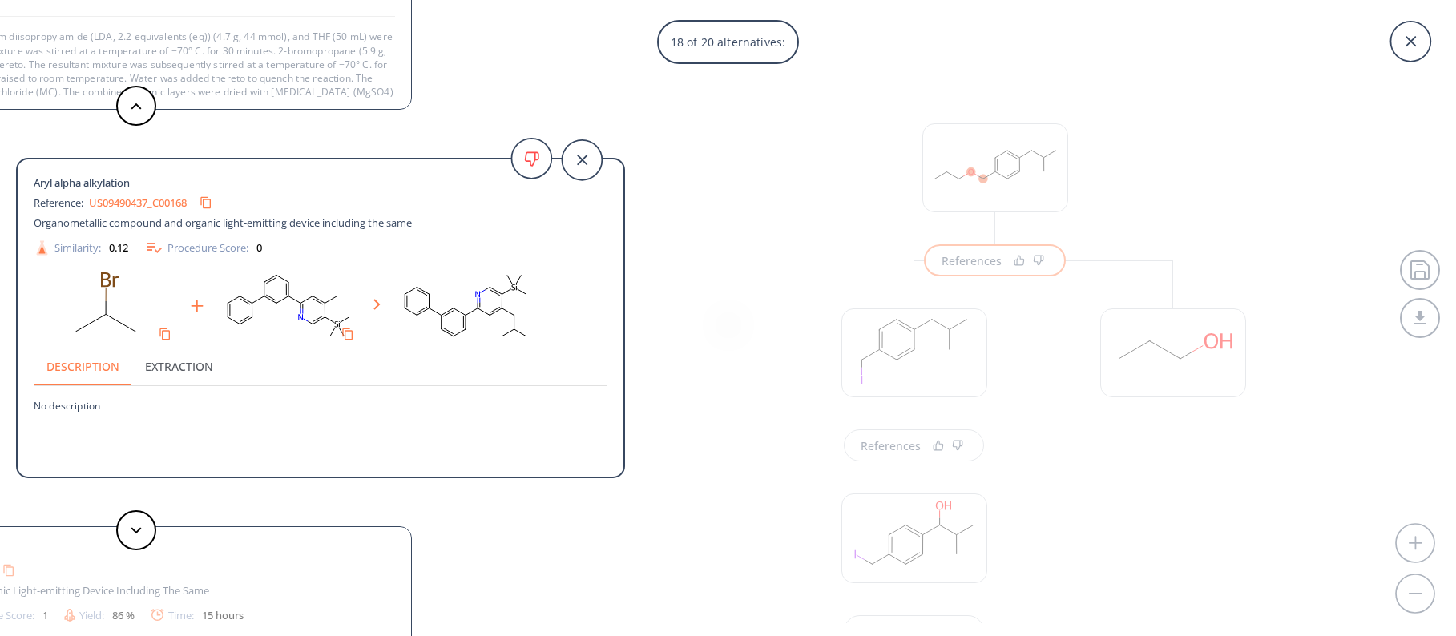
click at [727, 151] on div "18 of 20 alternatives: Faigl, [PERSON_NAME] Tetrahedron Letters, 1991 , vol. 32…" at bounding box center [728, 318] width 1456 height 636
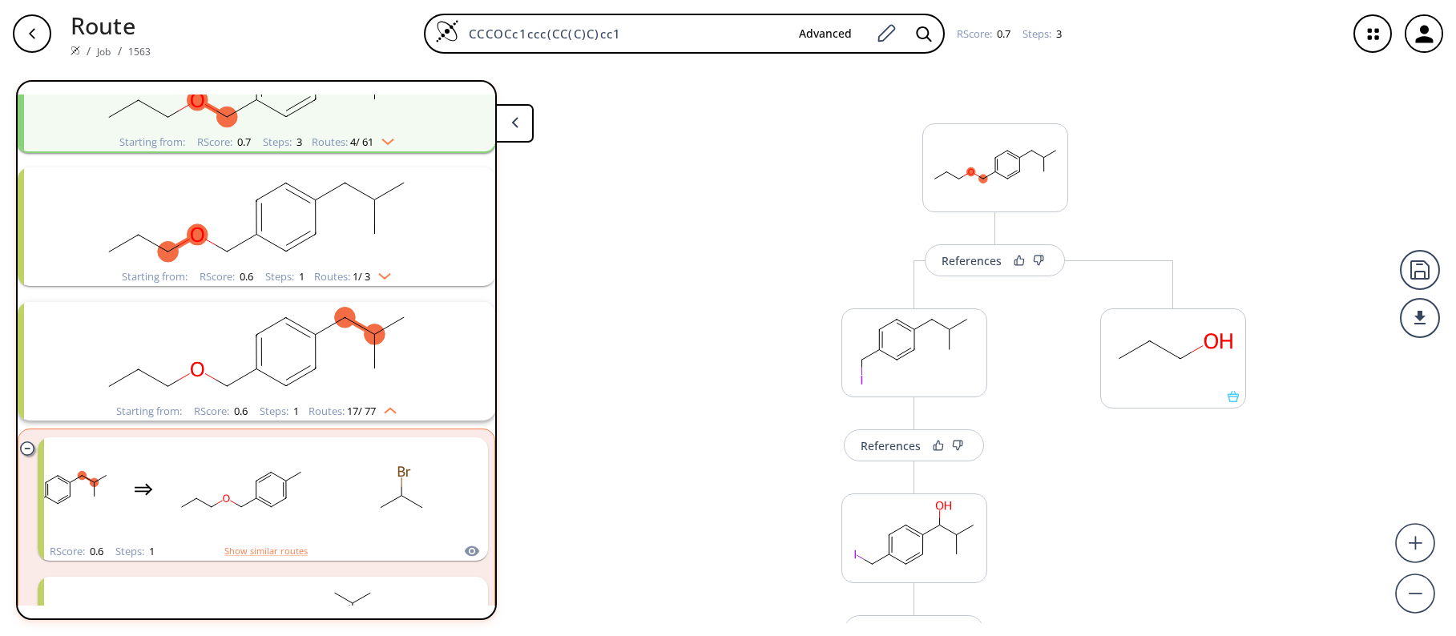
click at [512, 124] on icon at bounding box center [514, 122] width 7 height 11
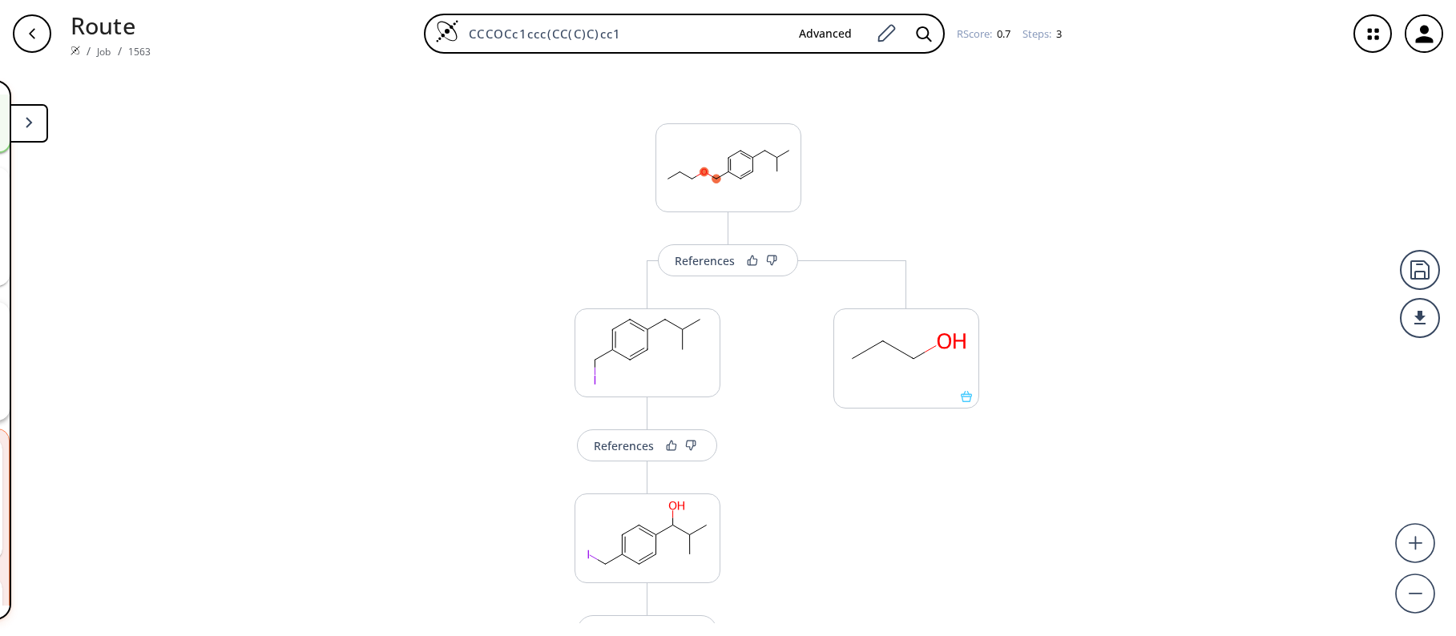
click at [39, 34] on div "button" at bounding box center [32, 33] width 38 height 38
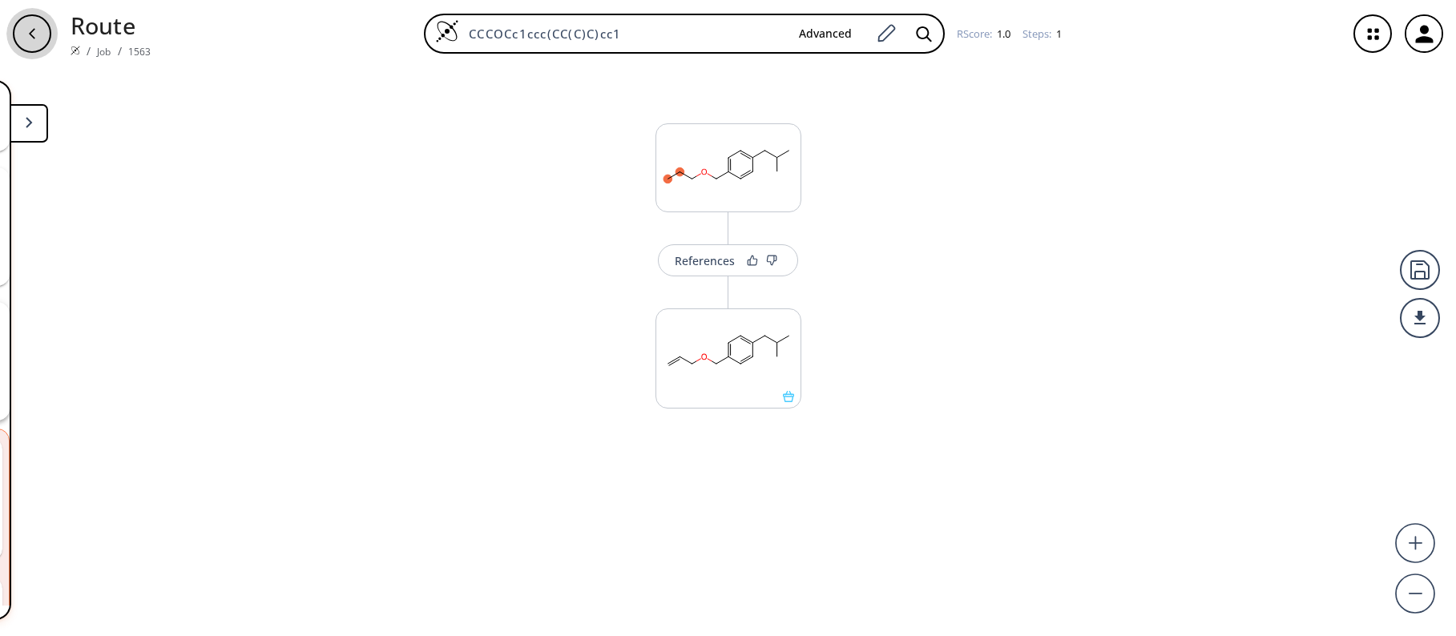
click at [39, 34] on div "button" at bounding box center [32, 33] width 38 height 38
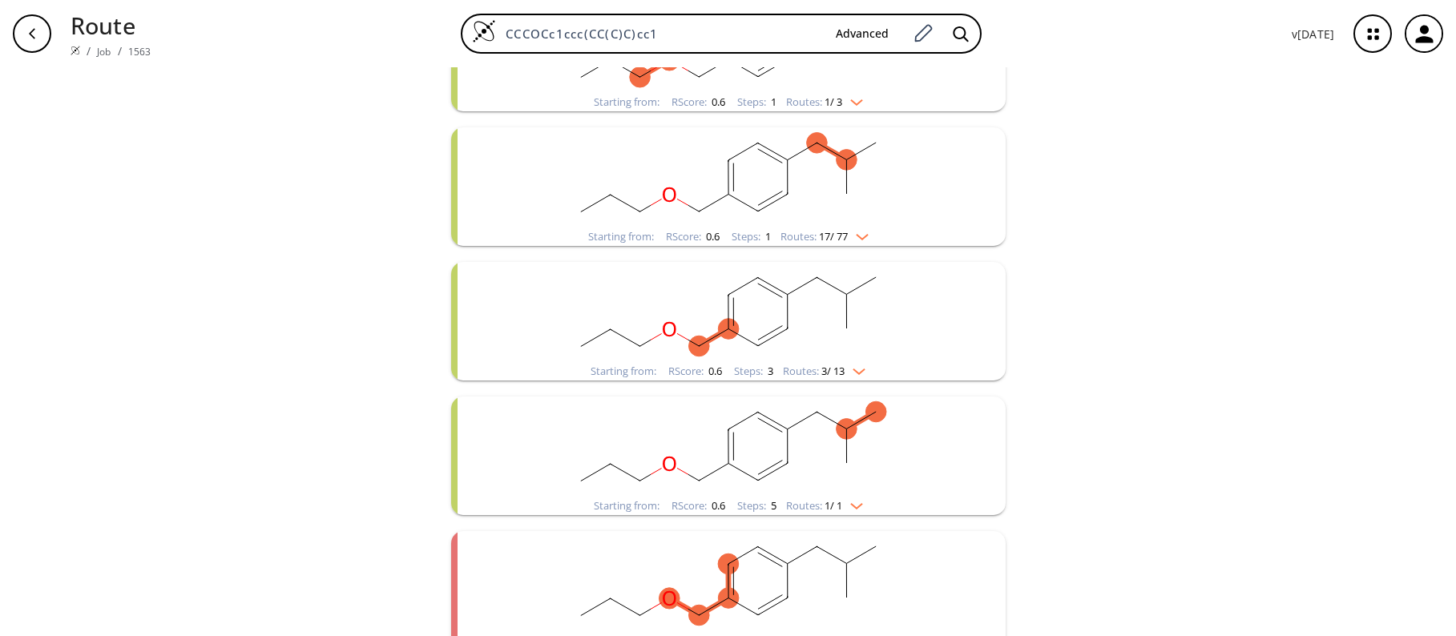
scroll to position [703, 0]
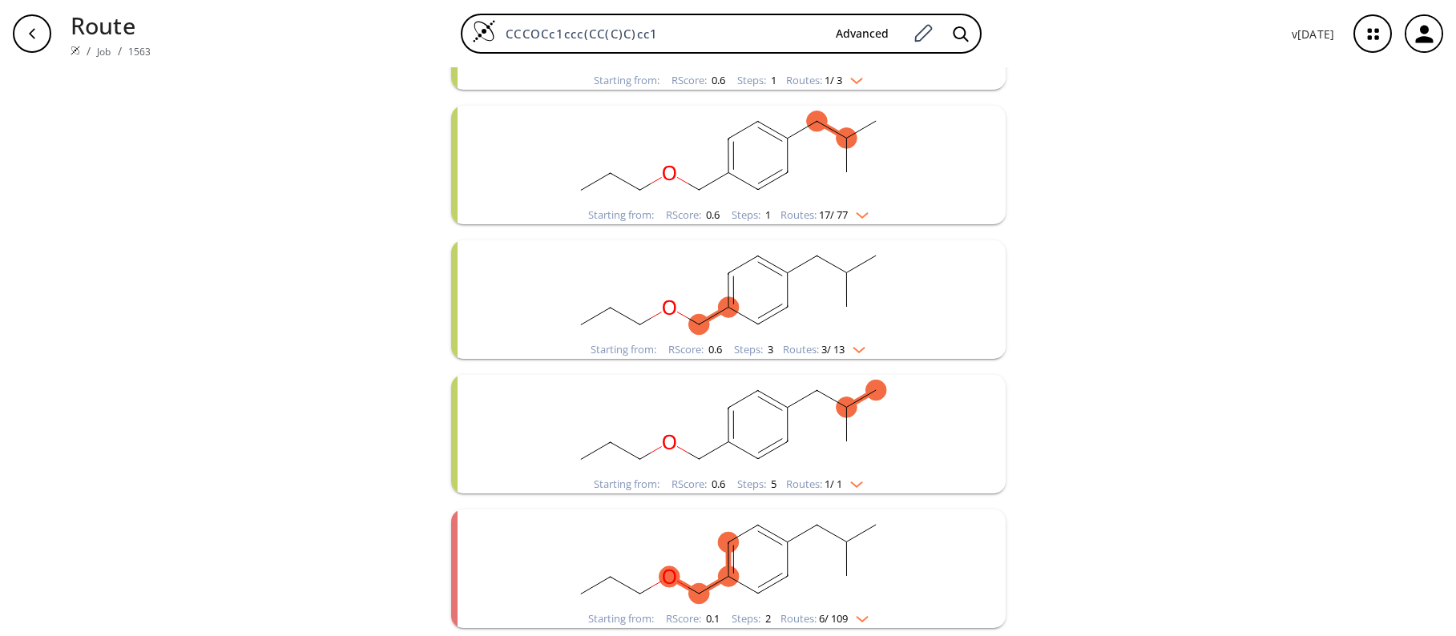
click at [1089, 352] on div "clear 42 unique & 258 similar routes found Filter Starting from: RScore : 1.0 S…" at bounding box center [728, 0] width 1456 height 1272
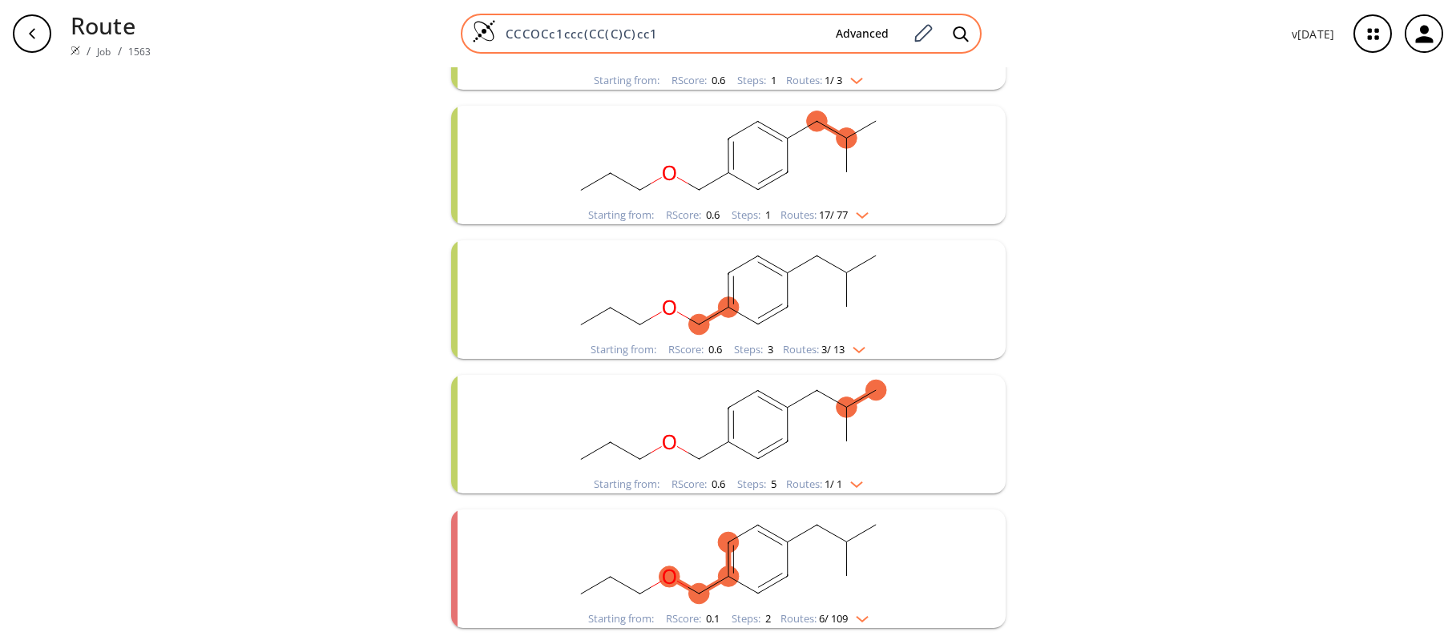
click at [514, 34] on input "CCCOCc1ccc(CC(C)C)cc1" at bounding box center [659, 34] width 327 height 16
type input "C=CCOCc1ccc(CC(C)C)cc1"
click at [961, 34] on icon at bounding box center [961, 34] width 16 height 17
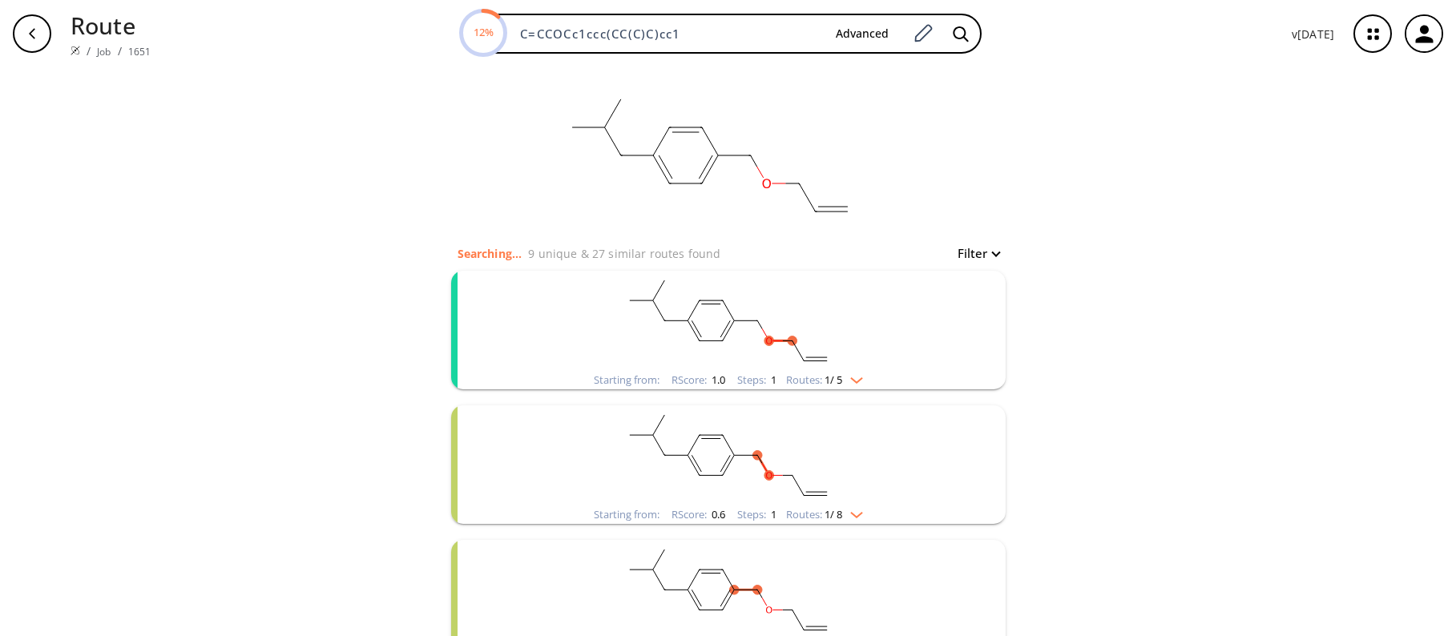
click at [1142, 330] on div "clear Searching... 9 unique & 27 similar routes found Filter Starting from: RSc…" at bounding box center [728, 541] width 1456 height 949
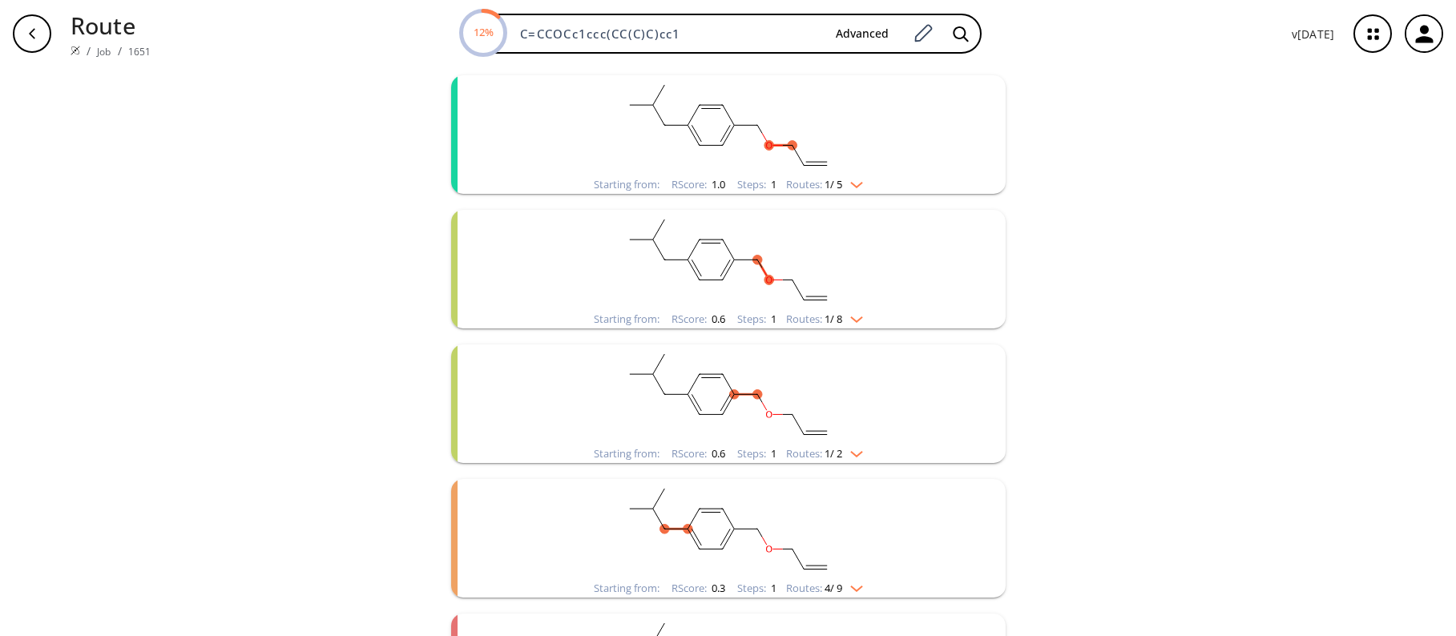
scroll to position [139, 0]
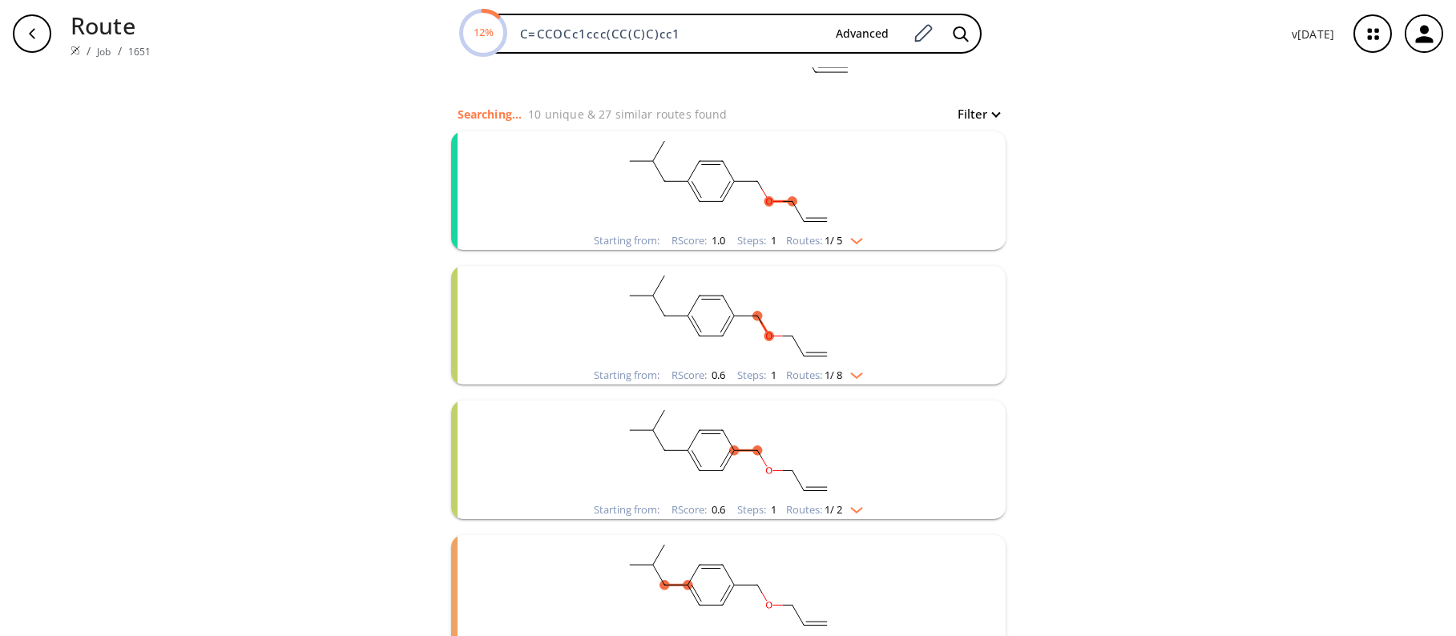
click at [741, 187] on rect "clusters" at bounding box center [728, 181] width 417 height 100
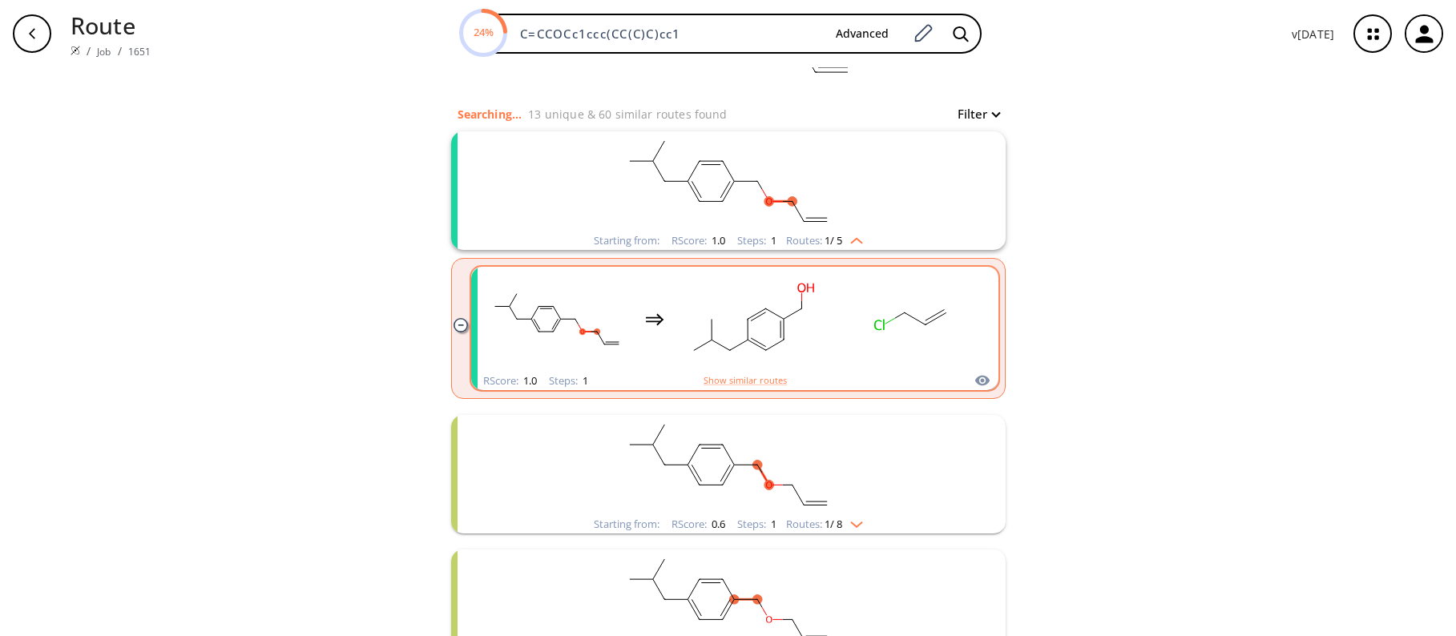
click at [944, 340] on rect "clusters" at bounding box center [912, 319] width 144 height 100
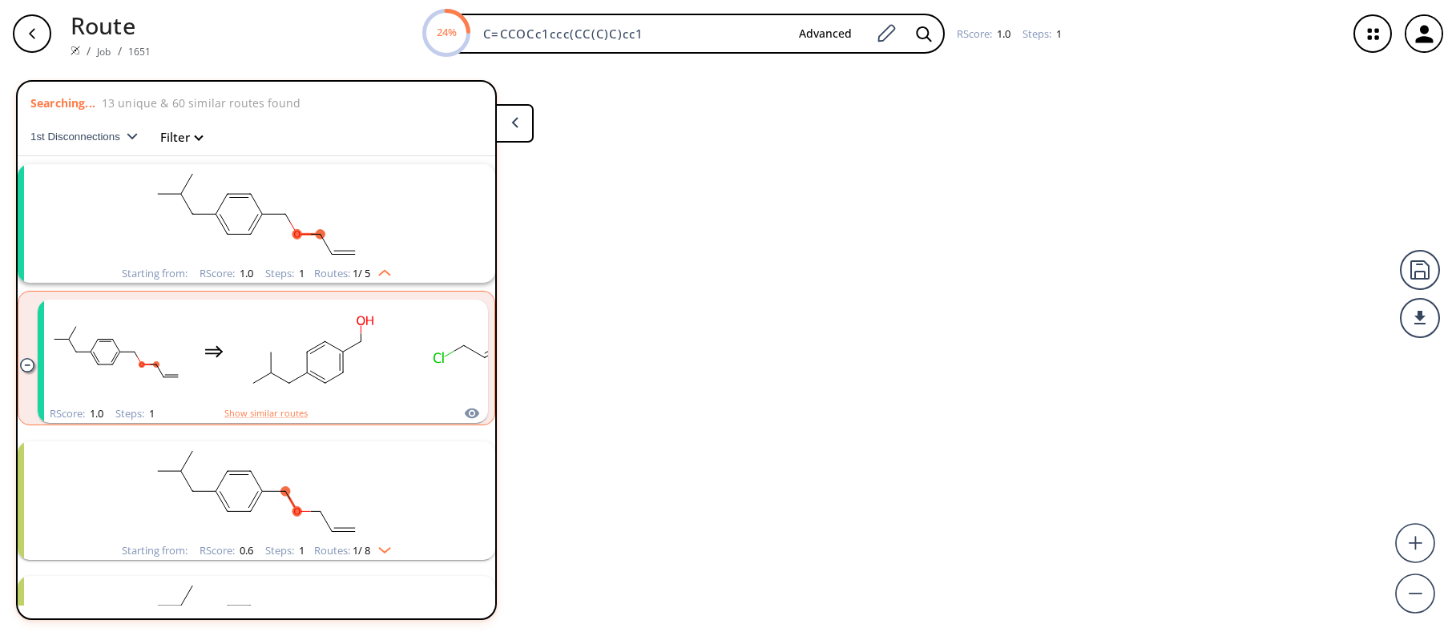
scroll to position [37, 0]
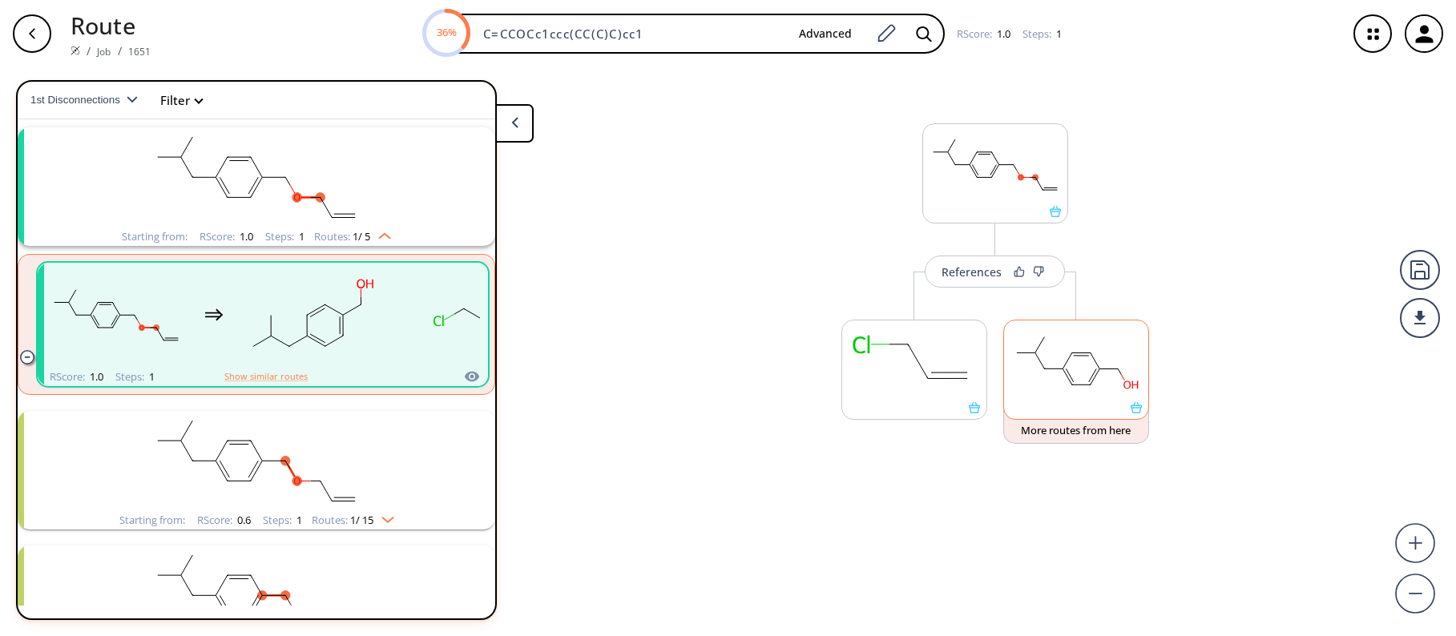
click at [1073, 377] on rect at bounding box center [1076, 361] width 144 height 82
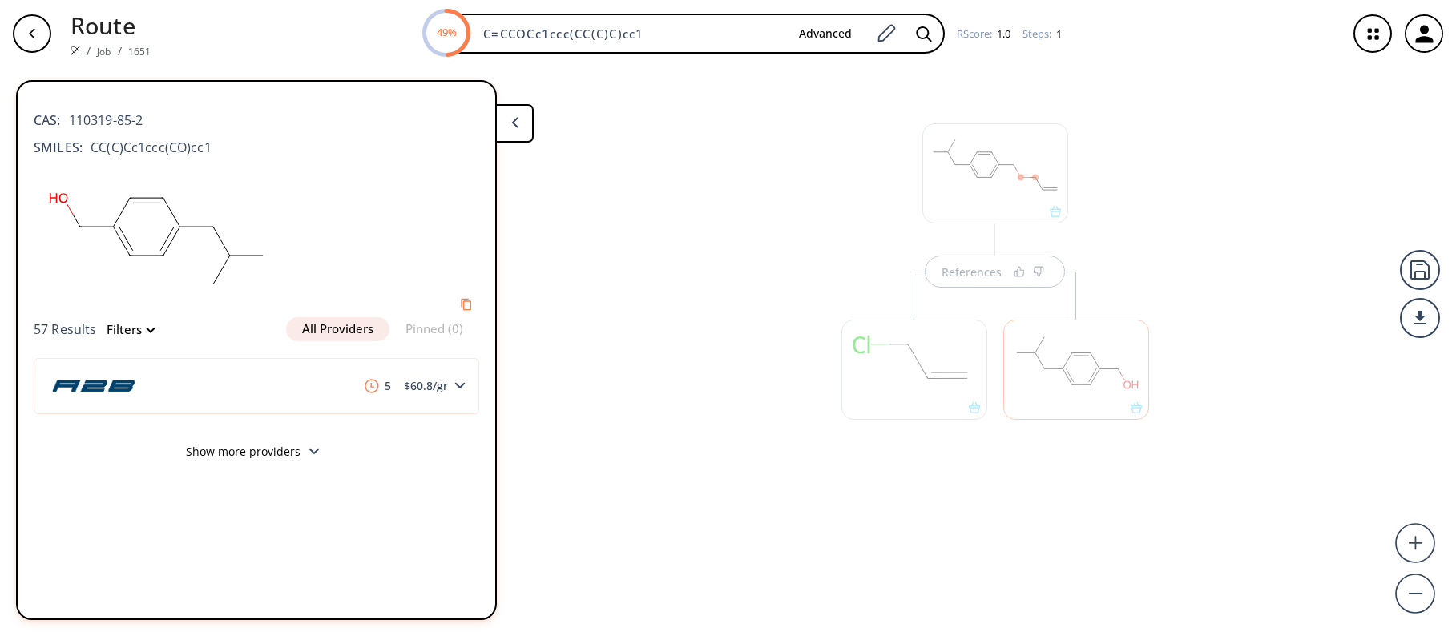
click at [628, 173] on div "References" at bounding box center [728, 345] width 1456 height 556
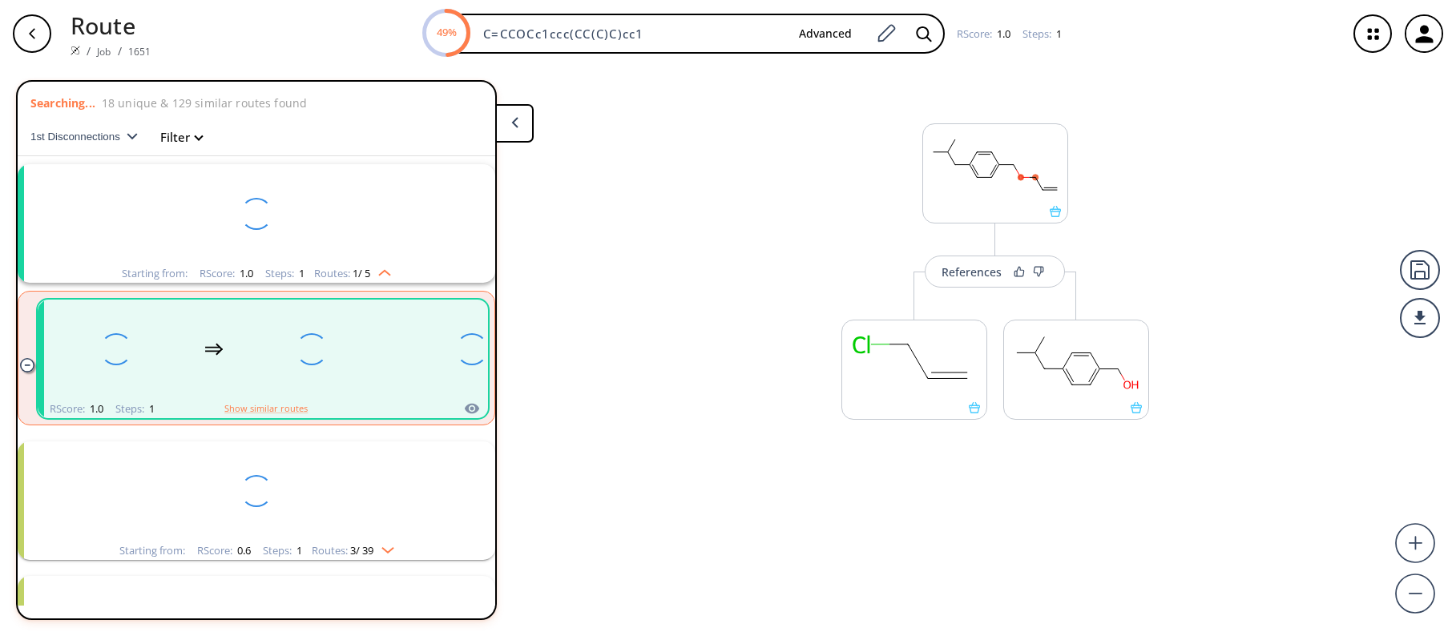
scroll to position [37, 0]
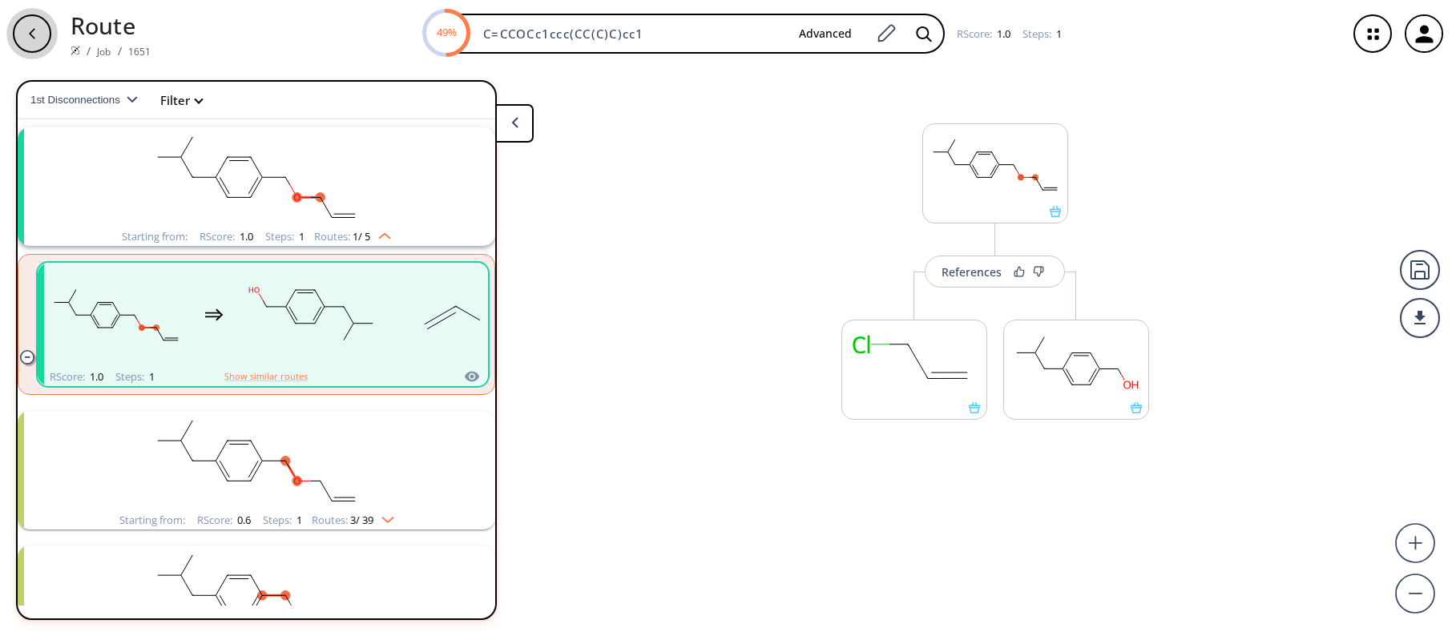
click at [24, 33] on div "button" at bounding box center [32, 33] width 38 height 38
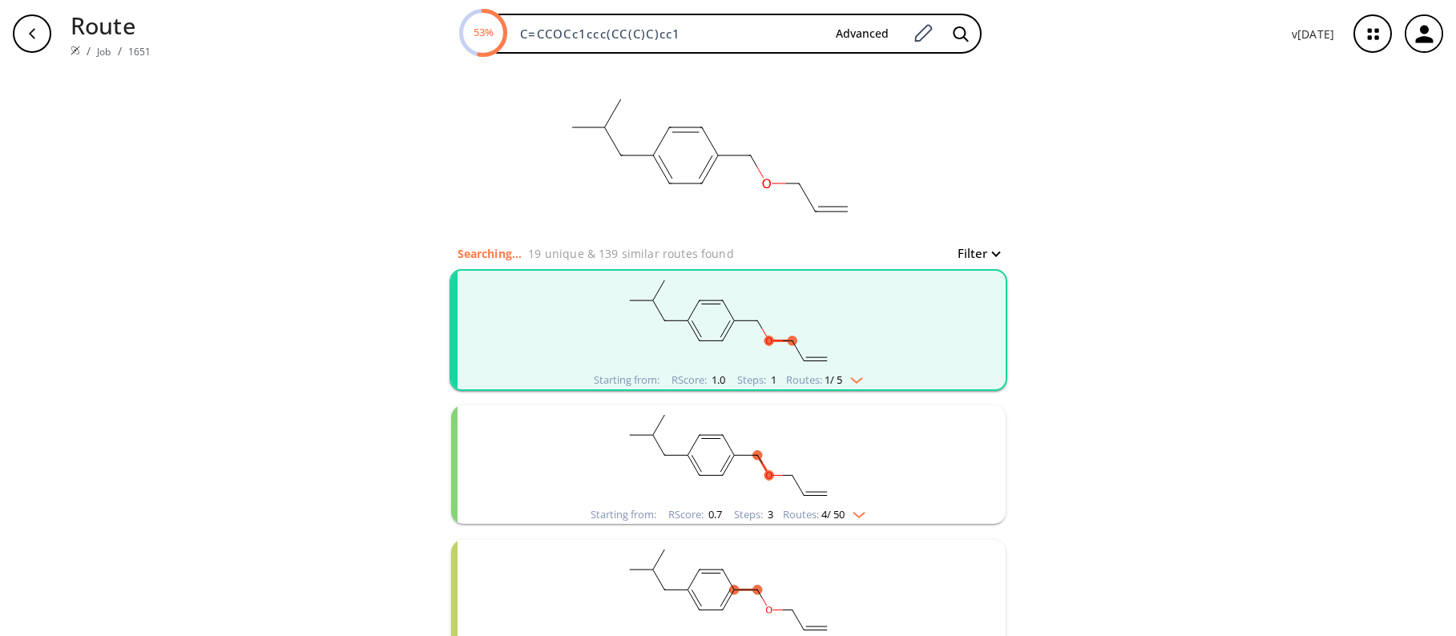
click at [1118, 220] on div "clear Searching... 19 unique & 139 similar routes found Filter Starting from: R…" at bounding box center [728, 541] width 1456 height 949
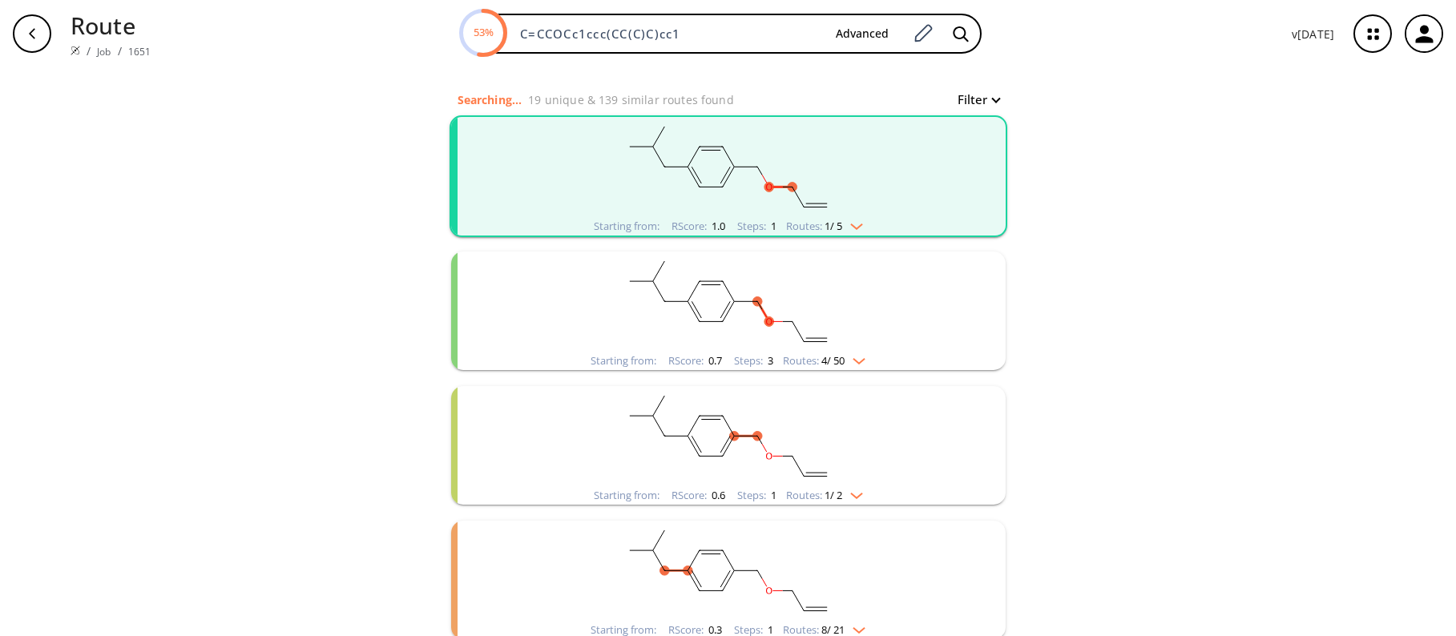
scroll to position [160, 0]
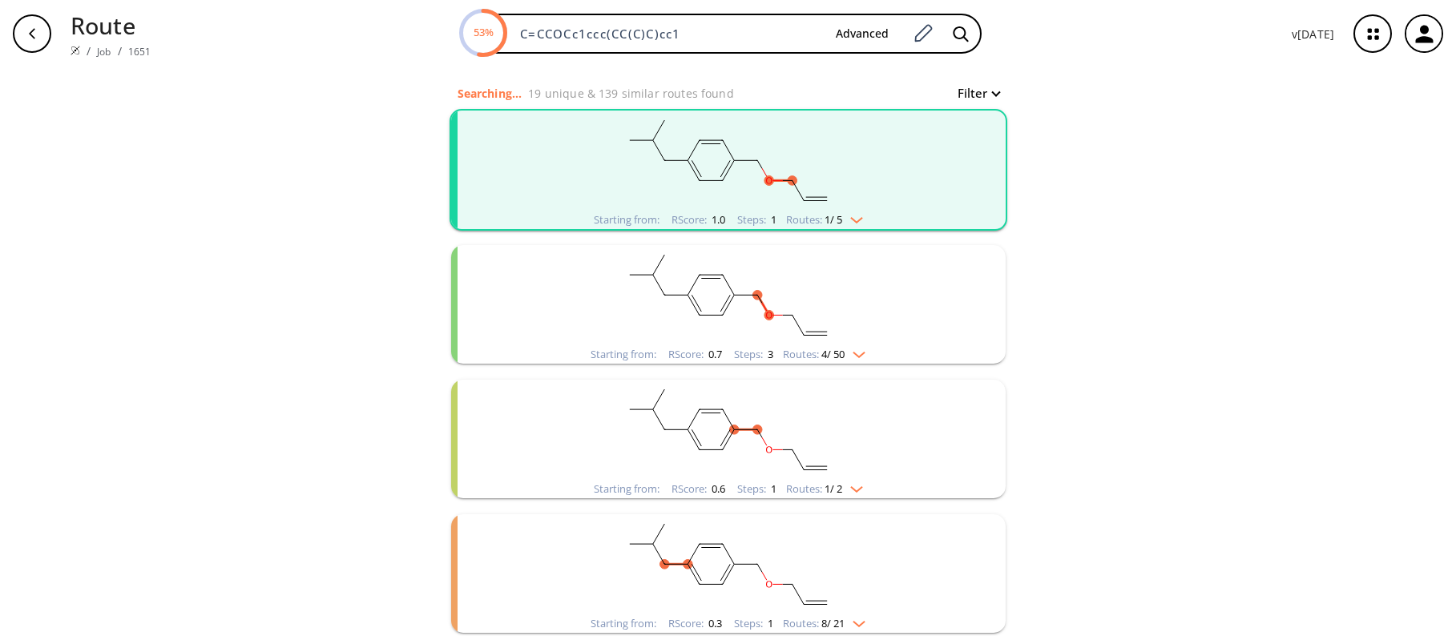
click at [550, 308] on rect "clusters" at bounding box center [728, 295] width 417 height 100
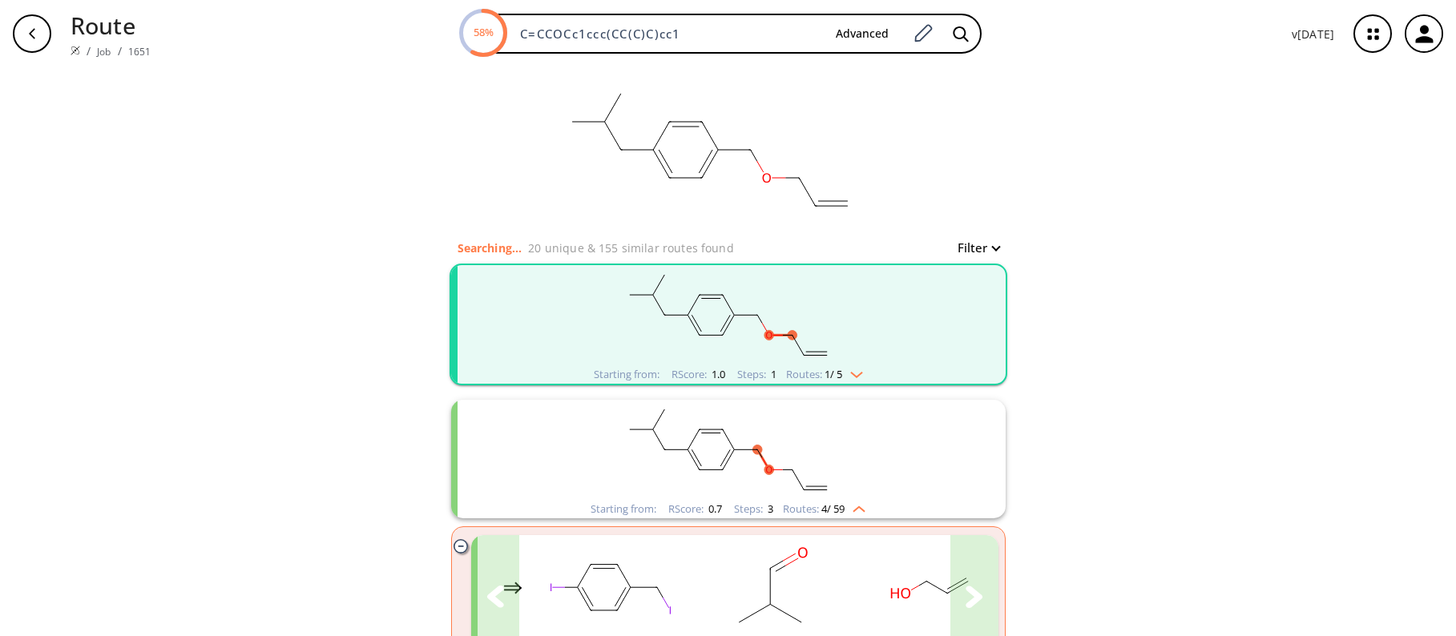
scroll to position [0, 0]
